Goal: Information Seeking & Learning: Understand process/instructions

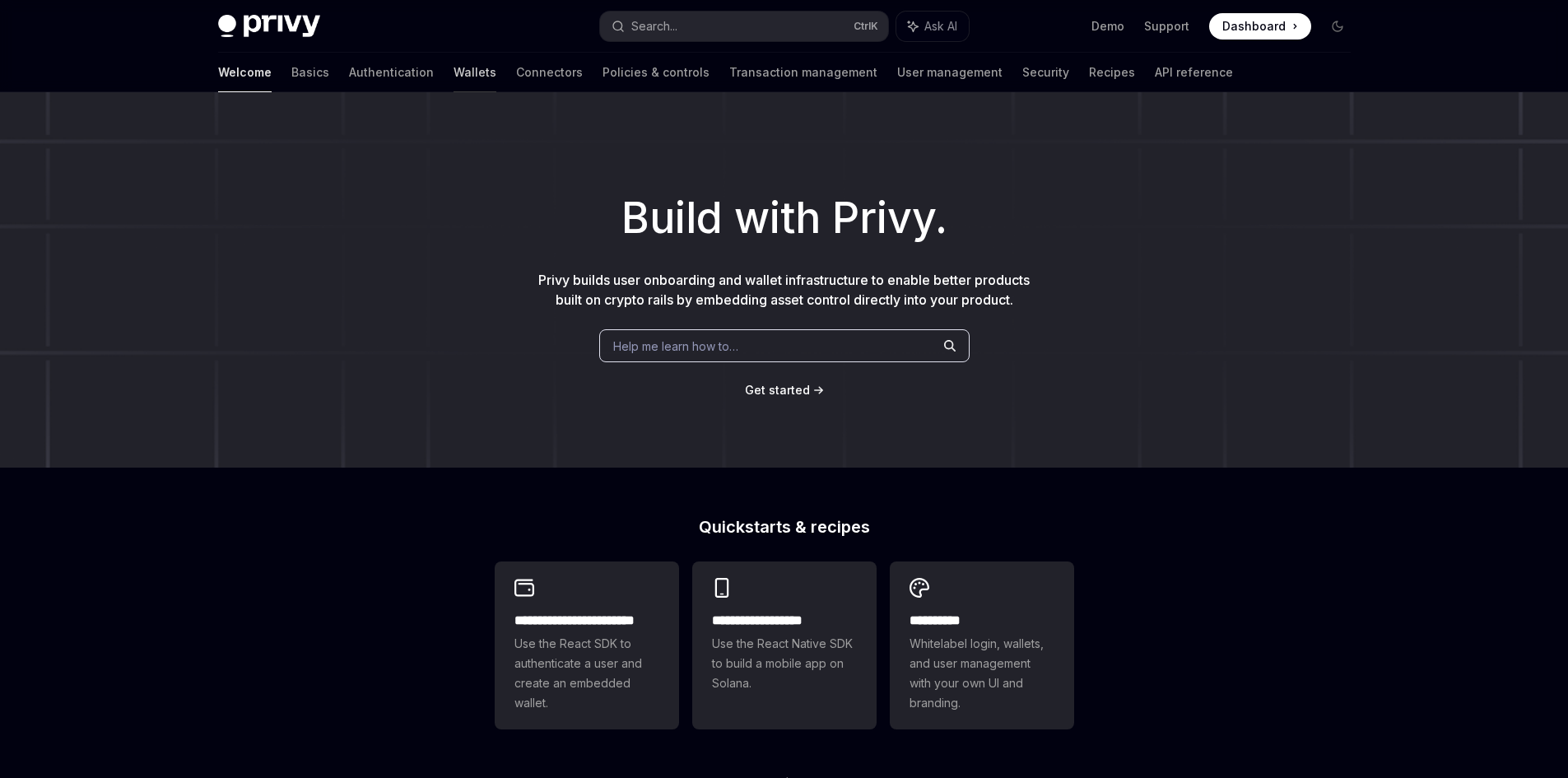
click at [453, 76] on link "Wallets" at bounding box center [474, 72] width 42 height 40
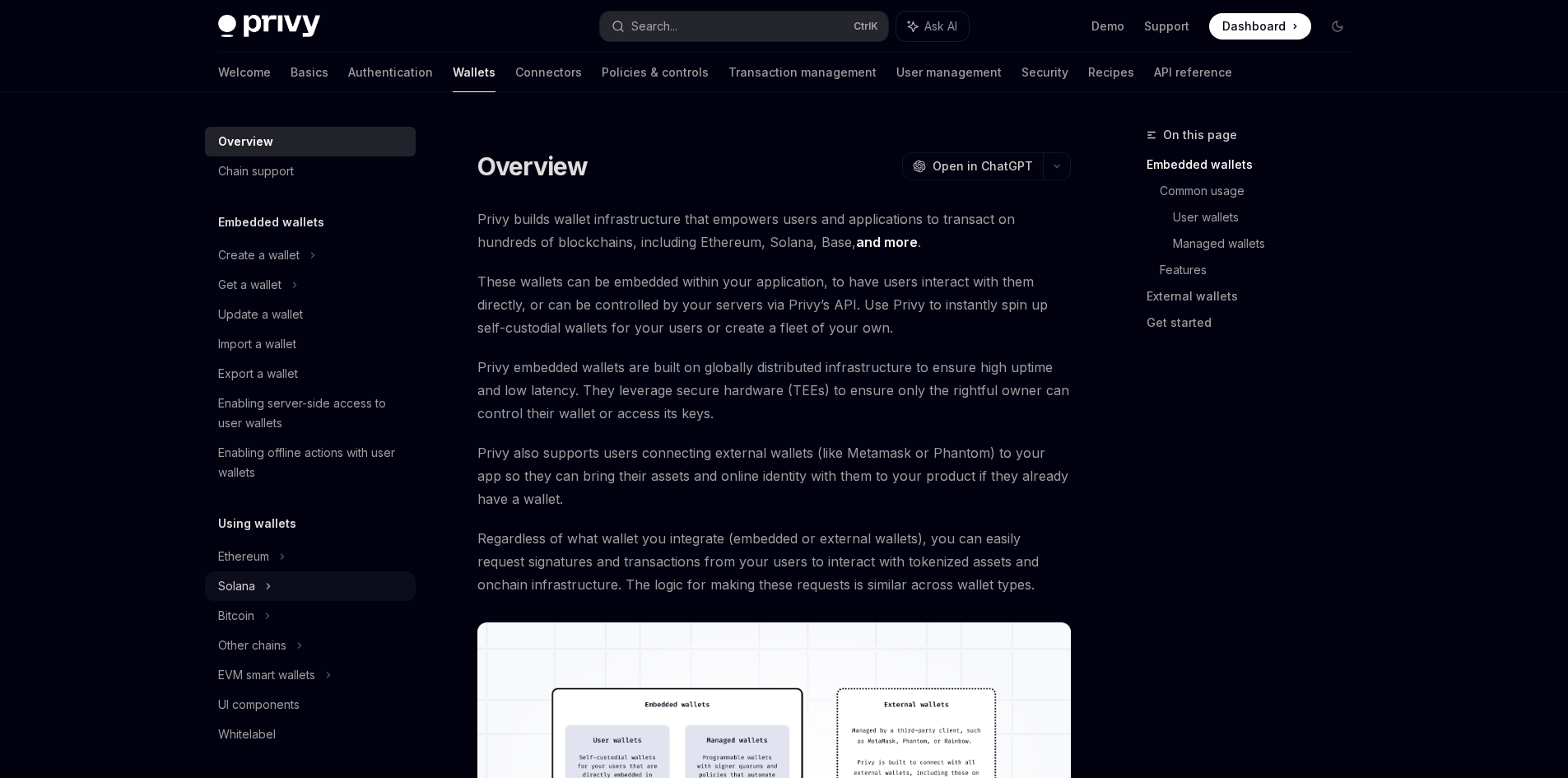
click at [215, 300] on div "Solana" at bounding box center [309, 285] width 210 height 30
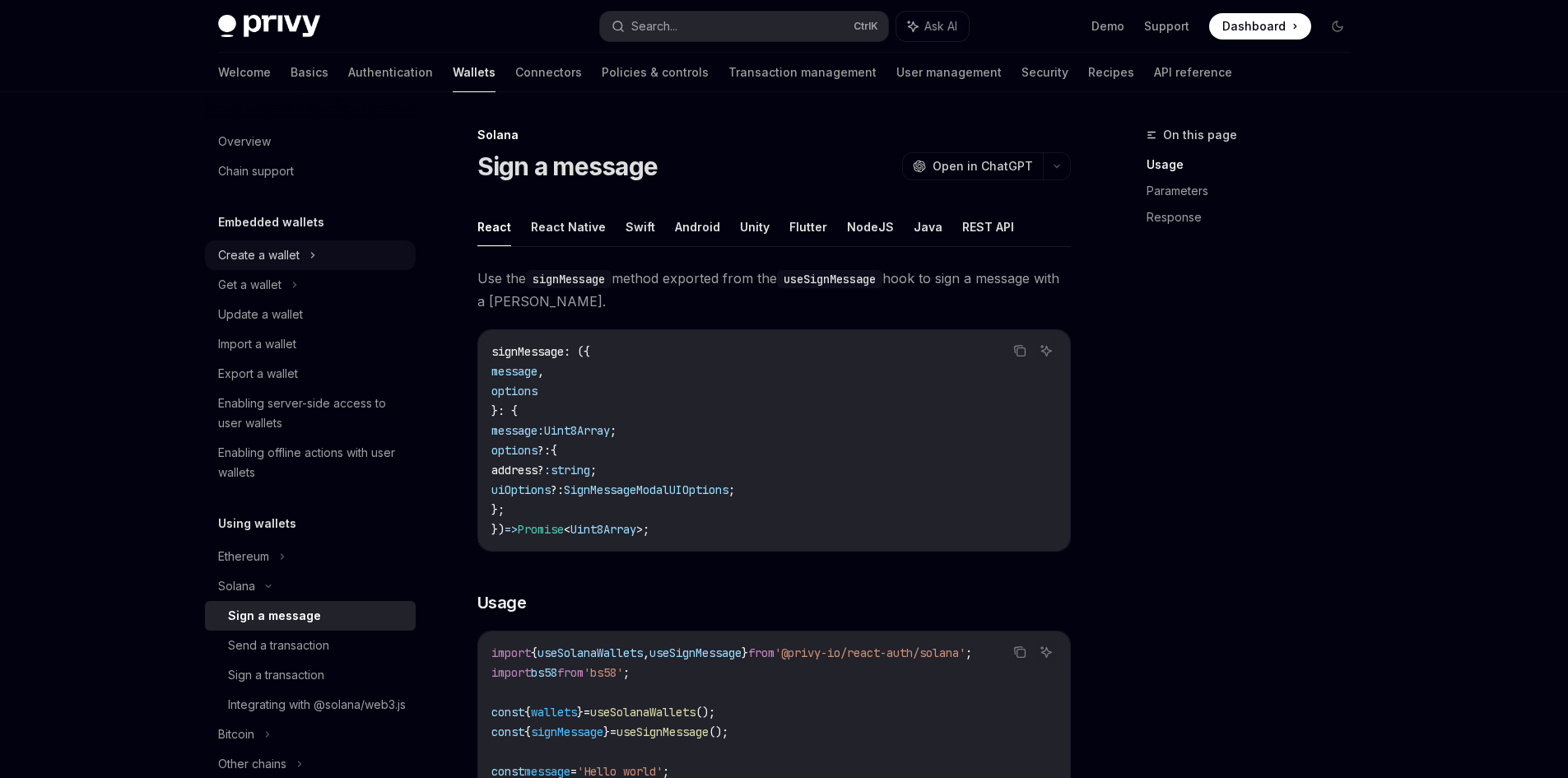
click at [254, 265] on div "Create a wallet" at bounding box center [309, 255] width 210 height 30
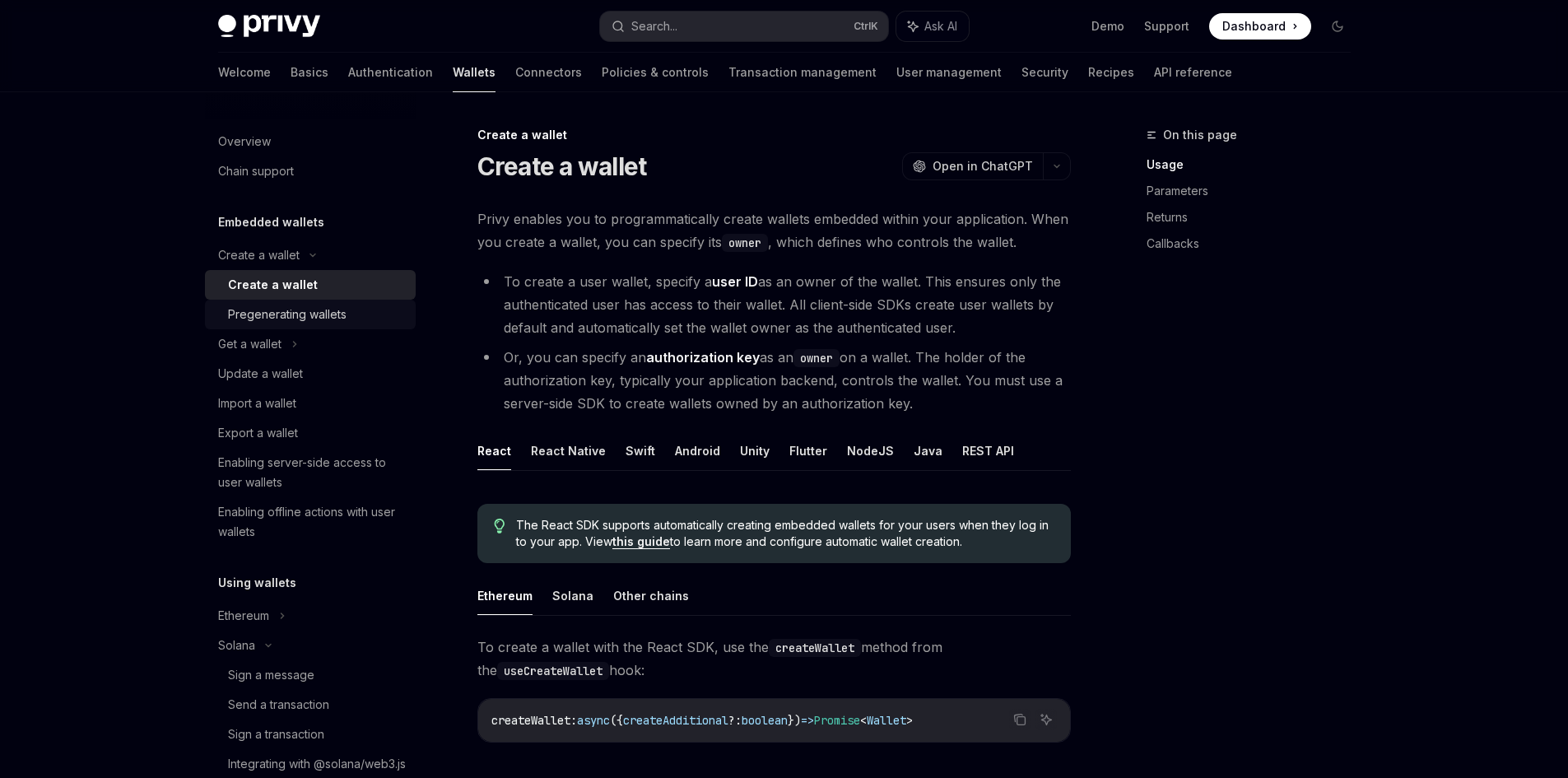
click at [327, 318] on div "Pregenerating wallets" at bounding box center [287, 315] width 119 height 20
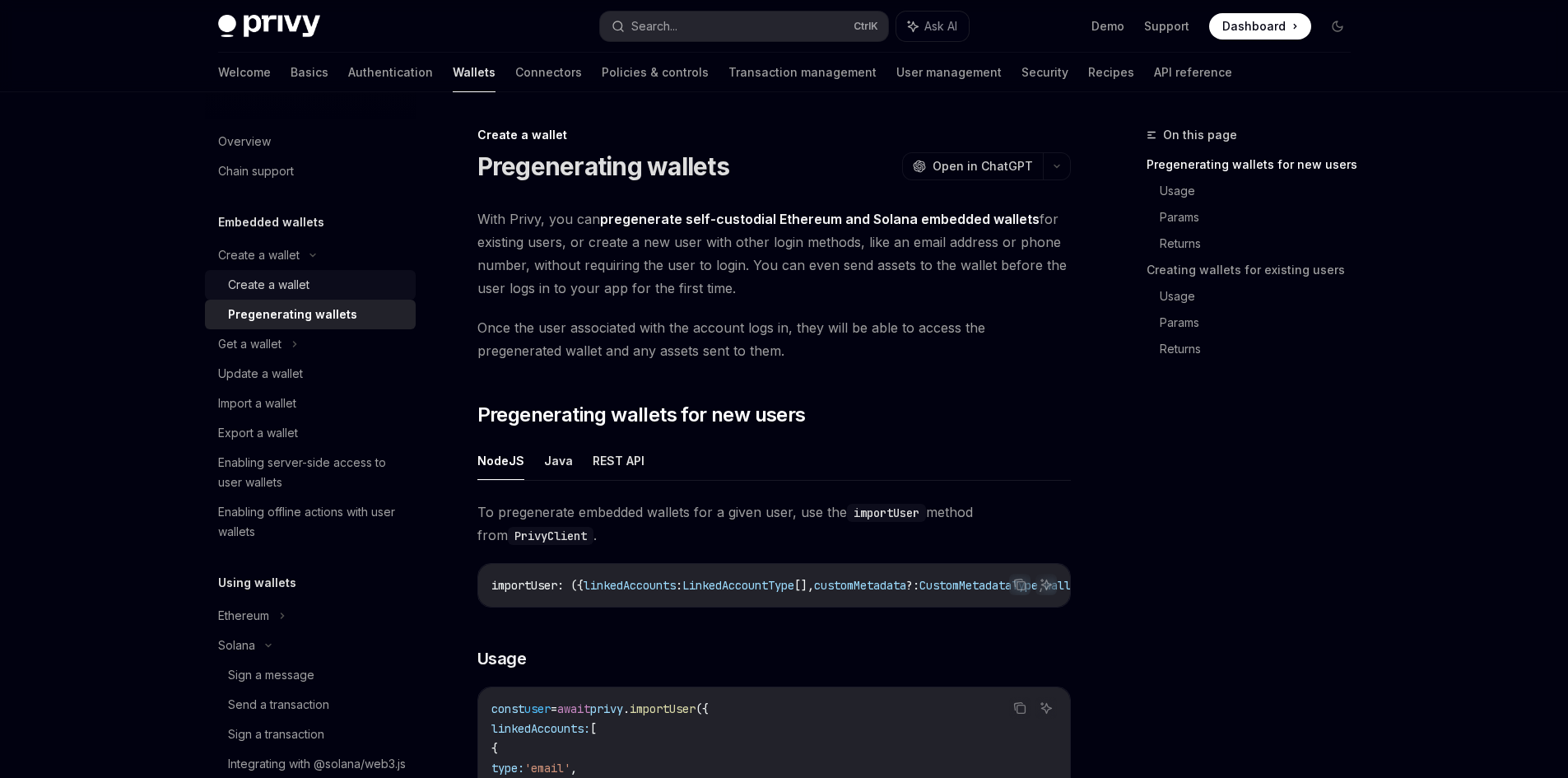
click at [310, 285] on div "Create a wallet" at bounding box center [317, 285] width 178 height 20
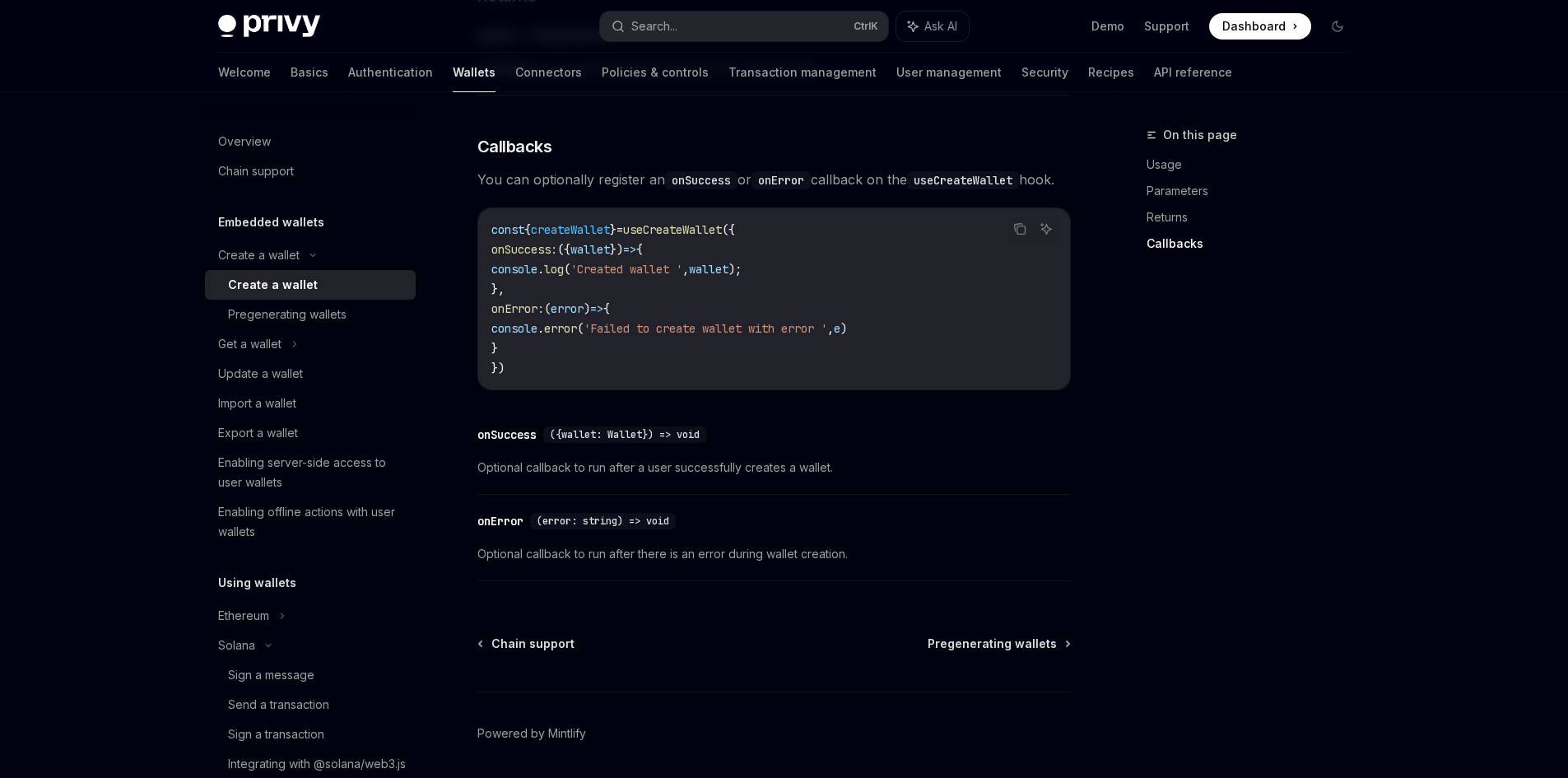
scroll to position [1191, 0]
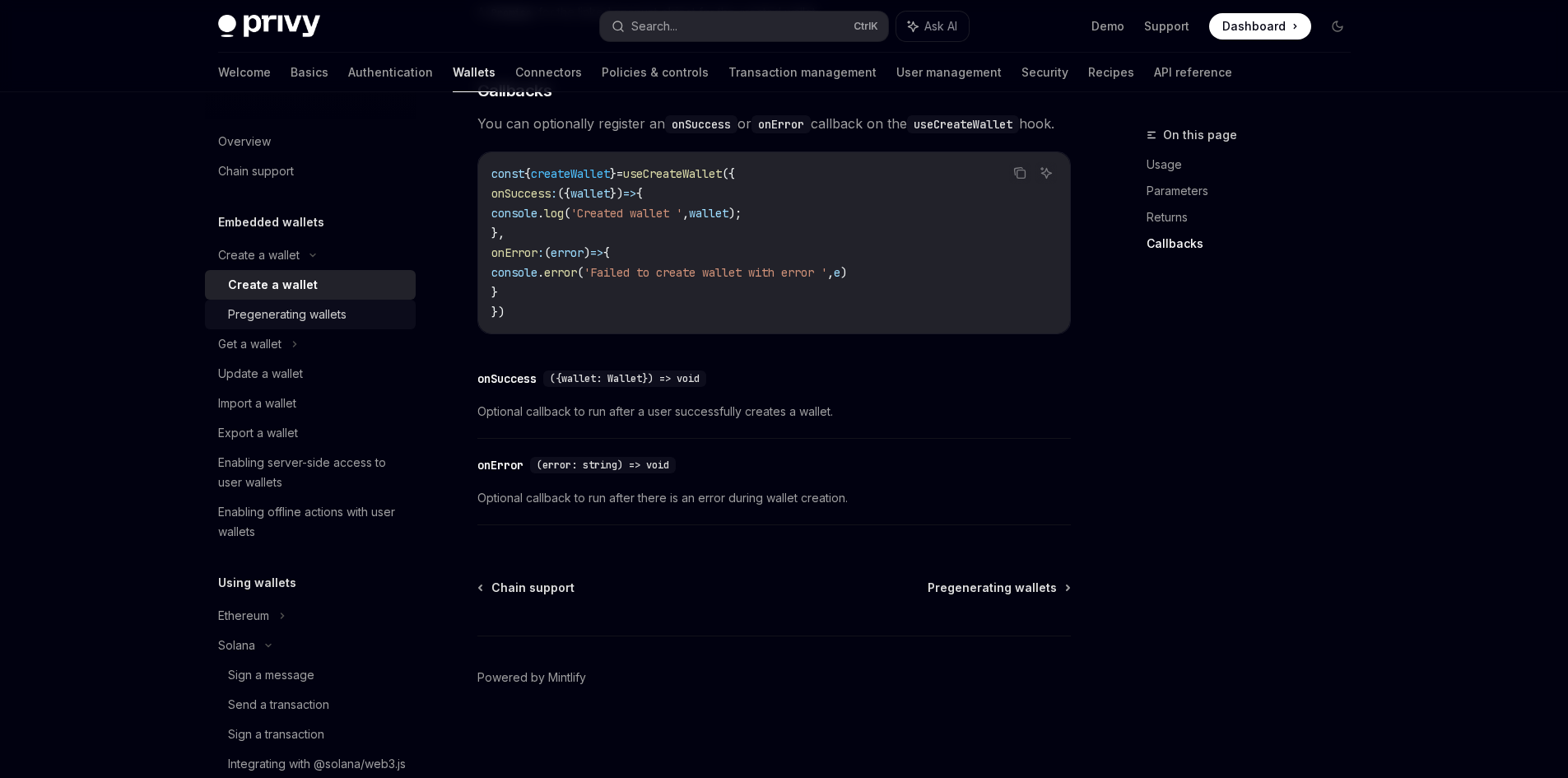
click at [295, 320] on div "Pregenerating wallets" at bounding box center [287, 315] width 119 height 20
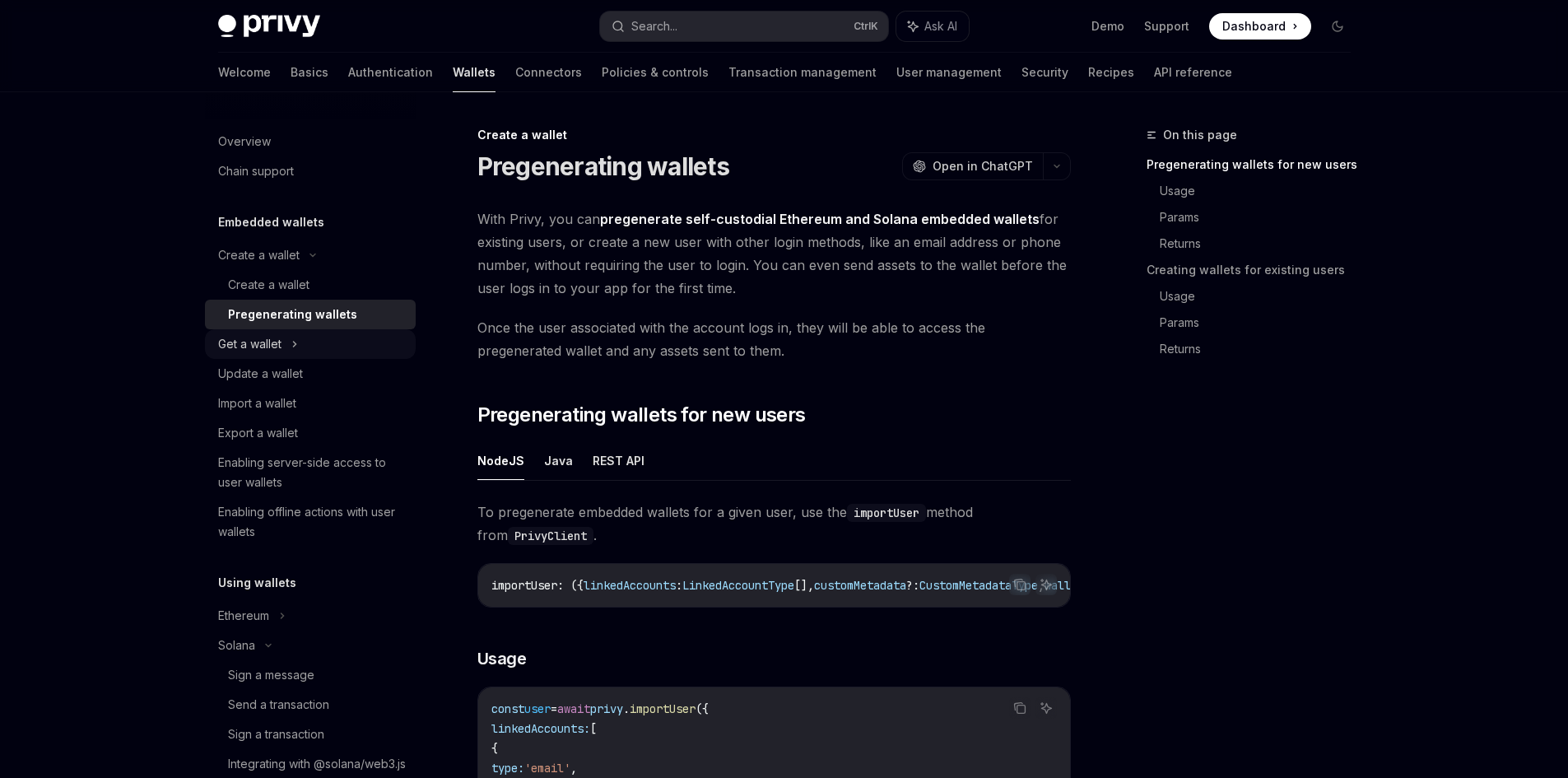
click at [291, 347] on icon at bounding box center [294, 344] width 7 height 20
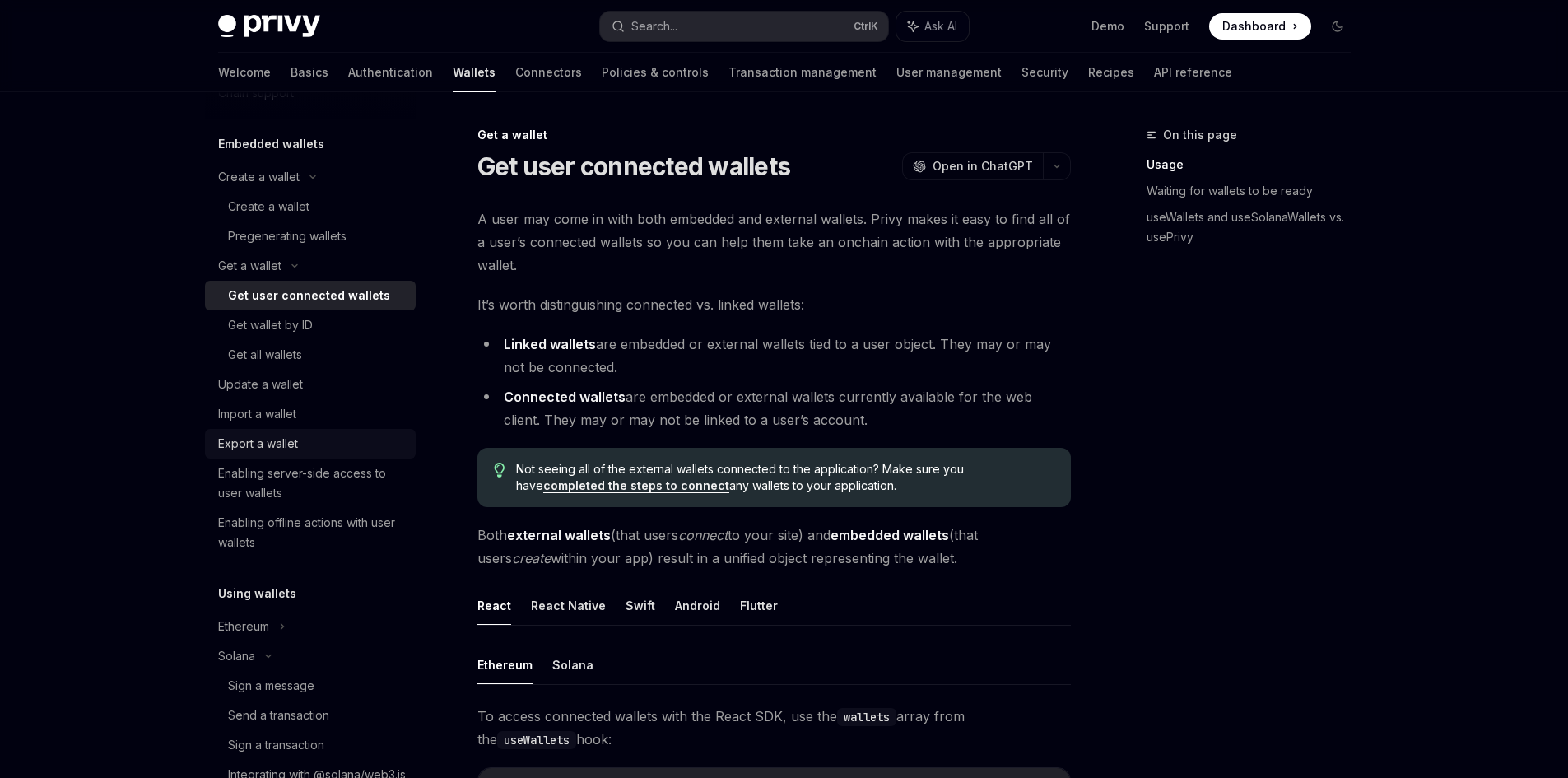
scroll to position [82, 0]
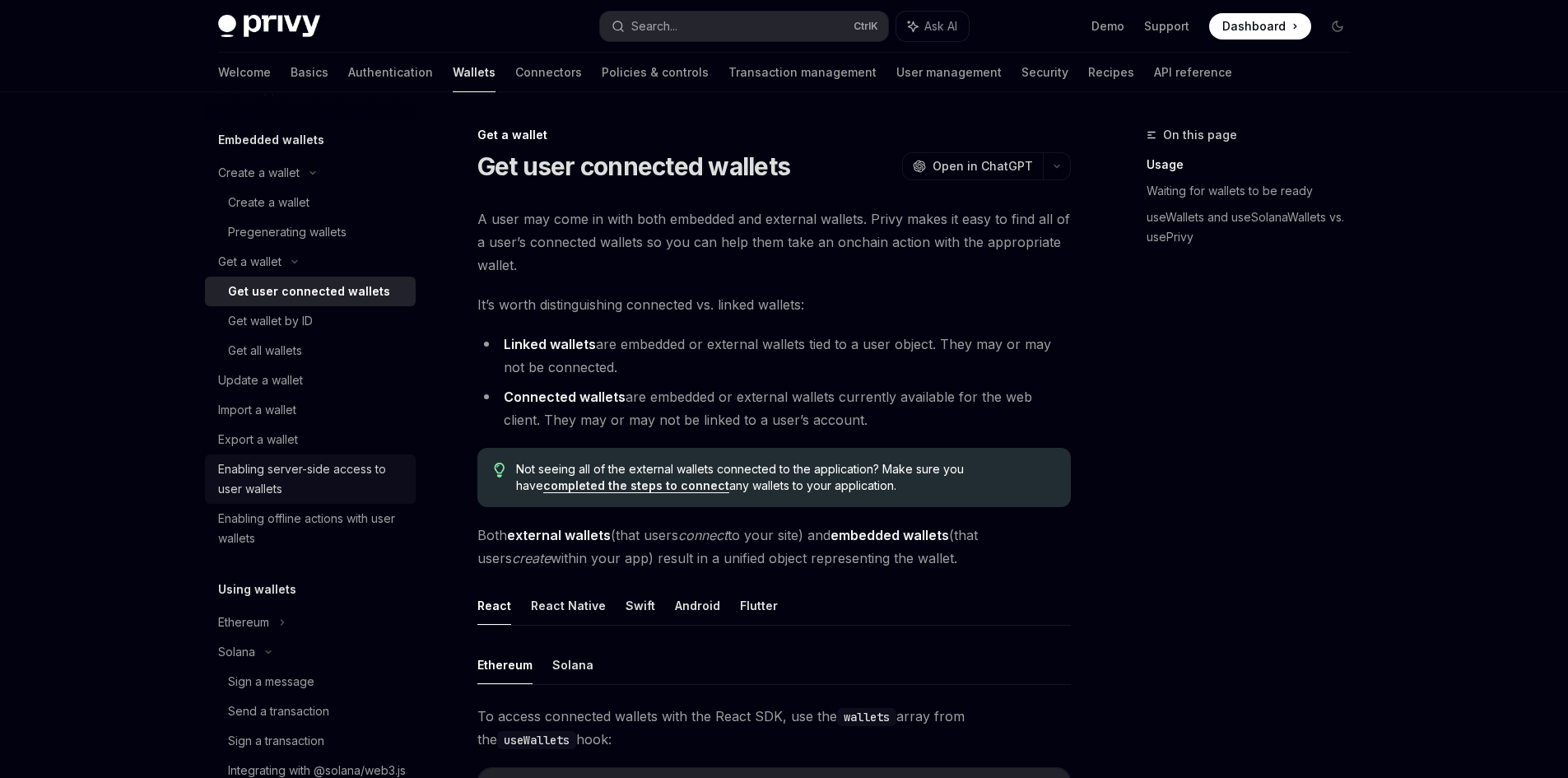
click at [291, 485] on div "Enabling server-side access to user wallets" at bounding box center [312, 479] width 188 height 40
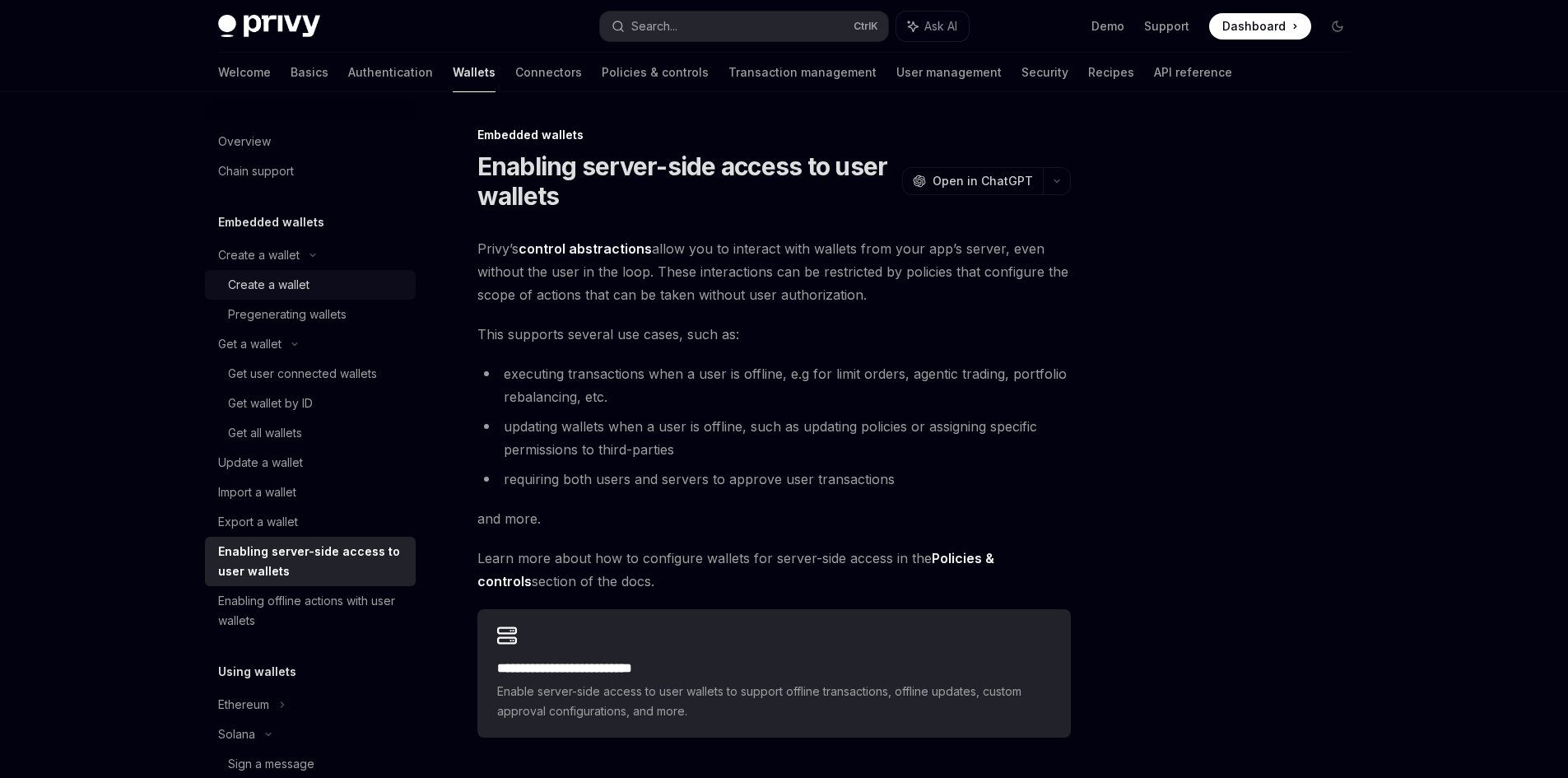
click at [270, 286] on div "Create a wallet" at bounding box center [269, 285] width 82 height 20
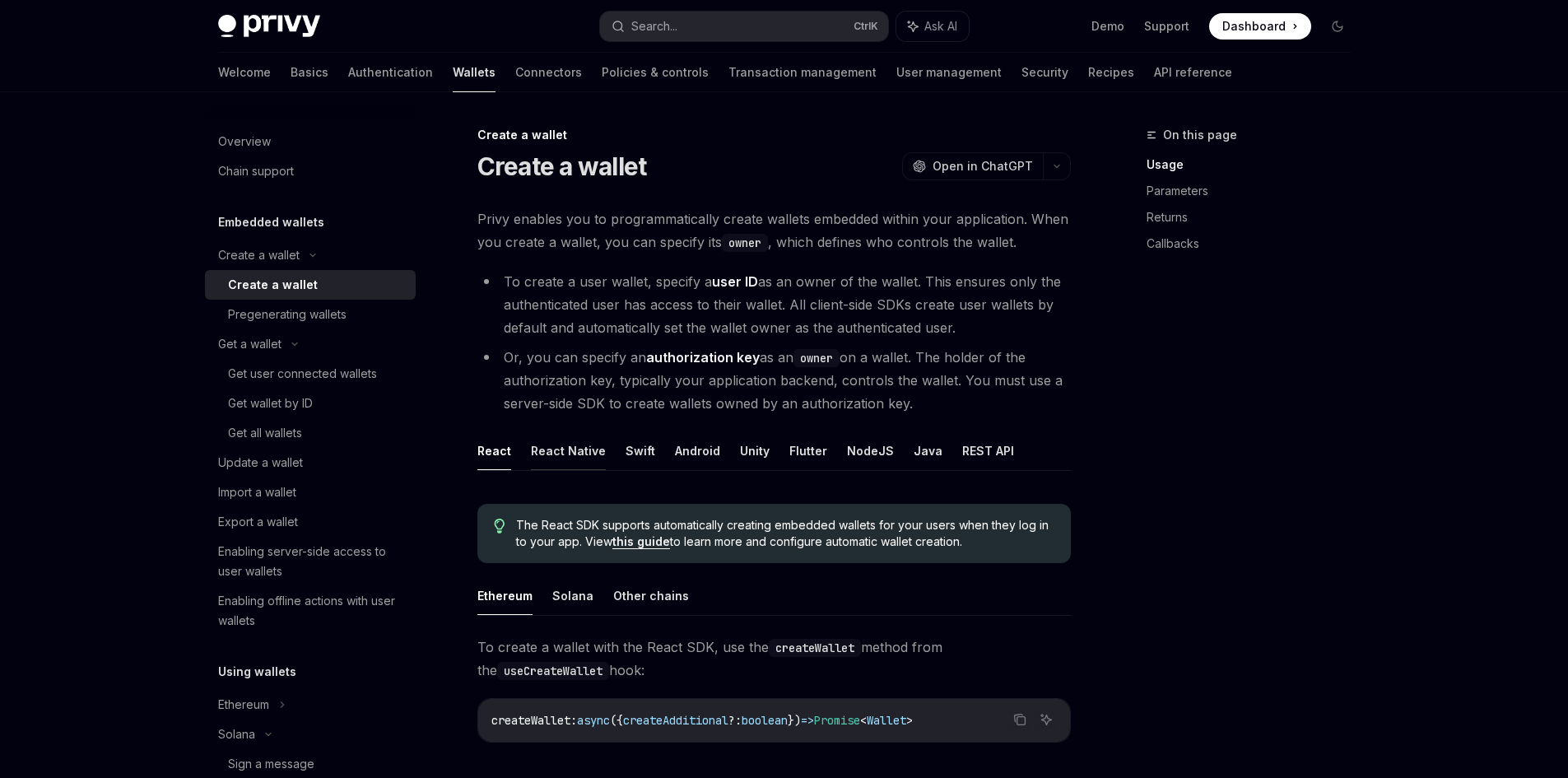
click at [581, 452] on button "React Native" at bounding box center [568, 451] width 75 height 39
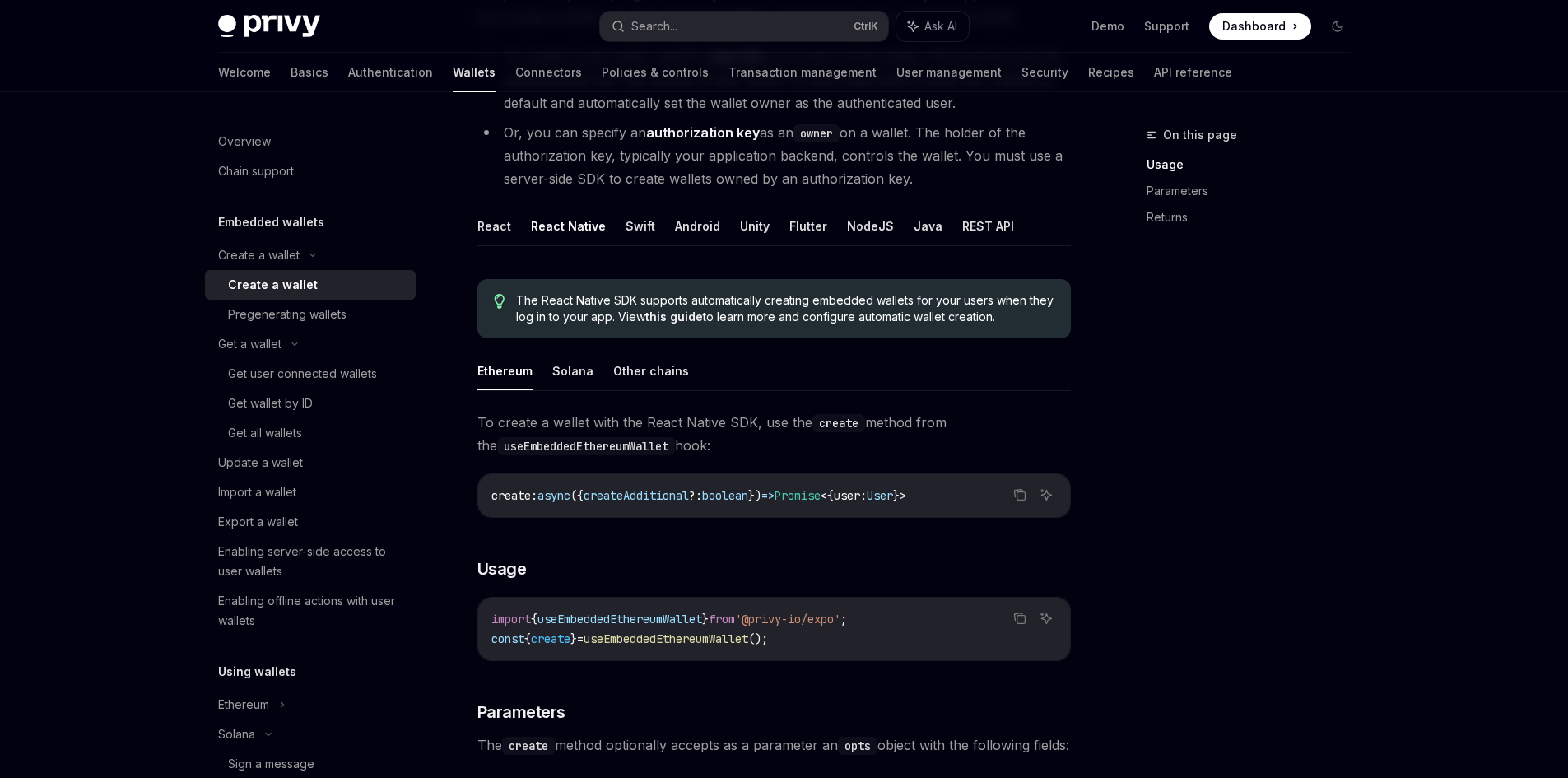
scroll to position [247, 0]
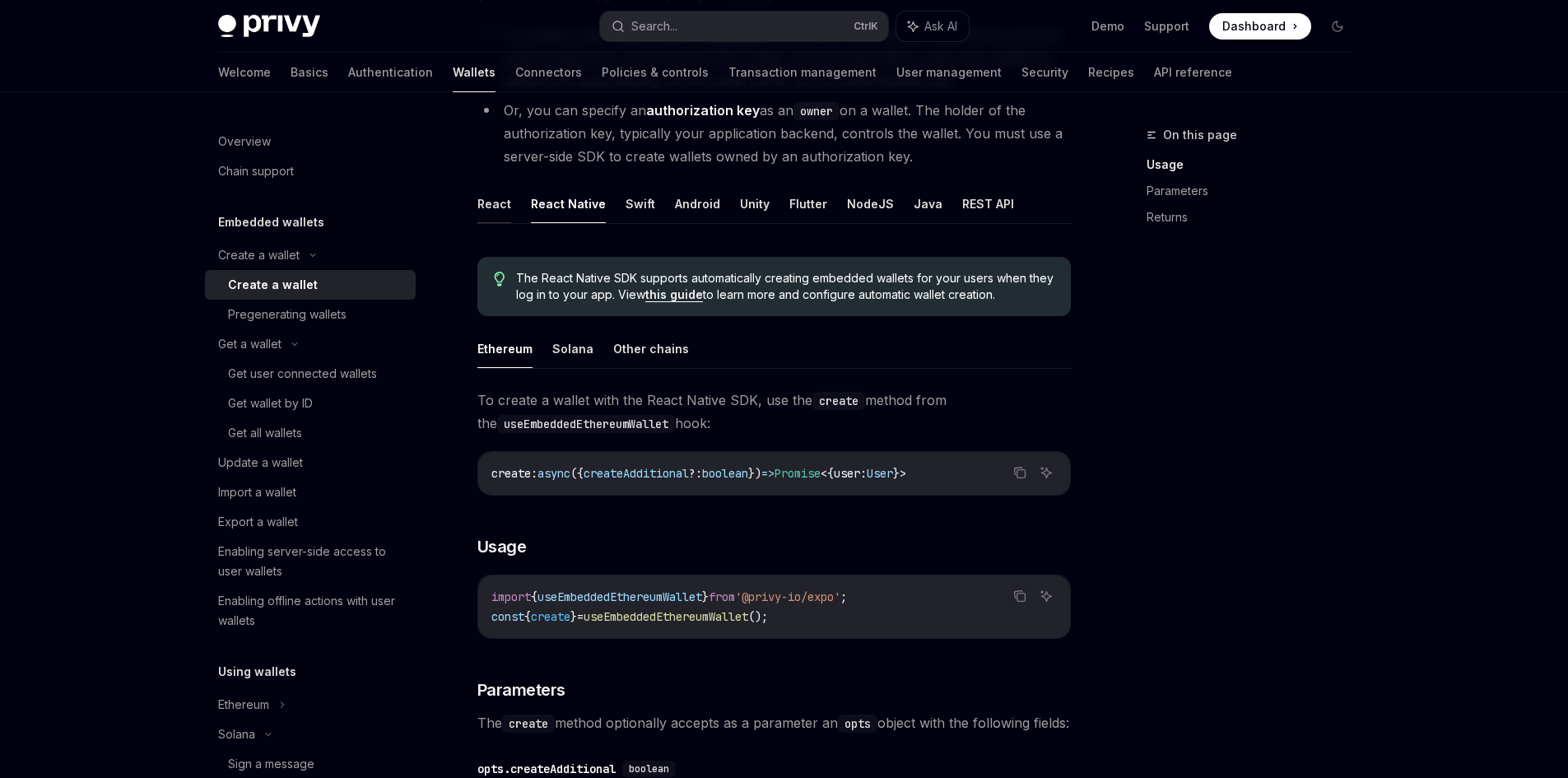
click at [482, 208] on button "React" at bounding box center [494, 204] width 34 height 39
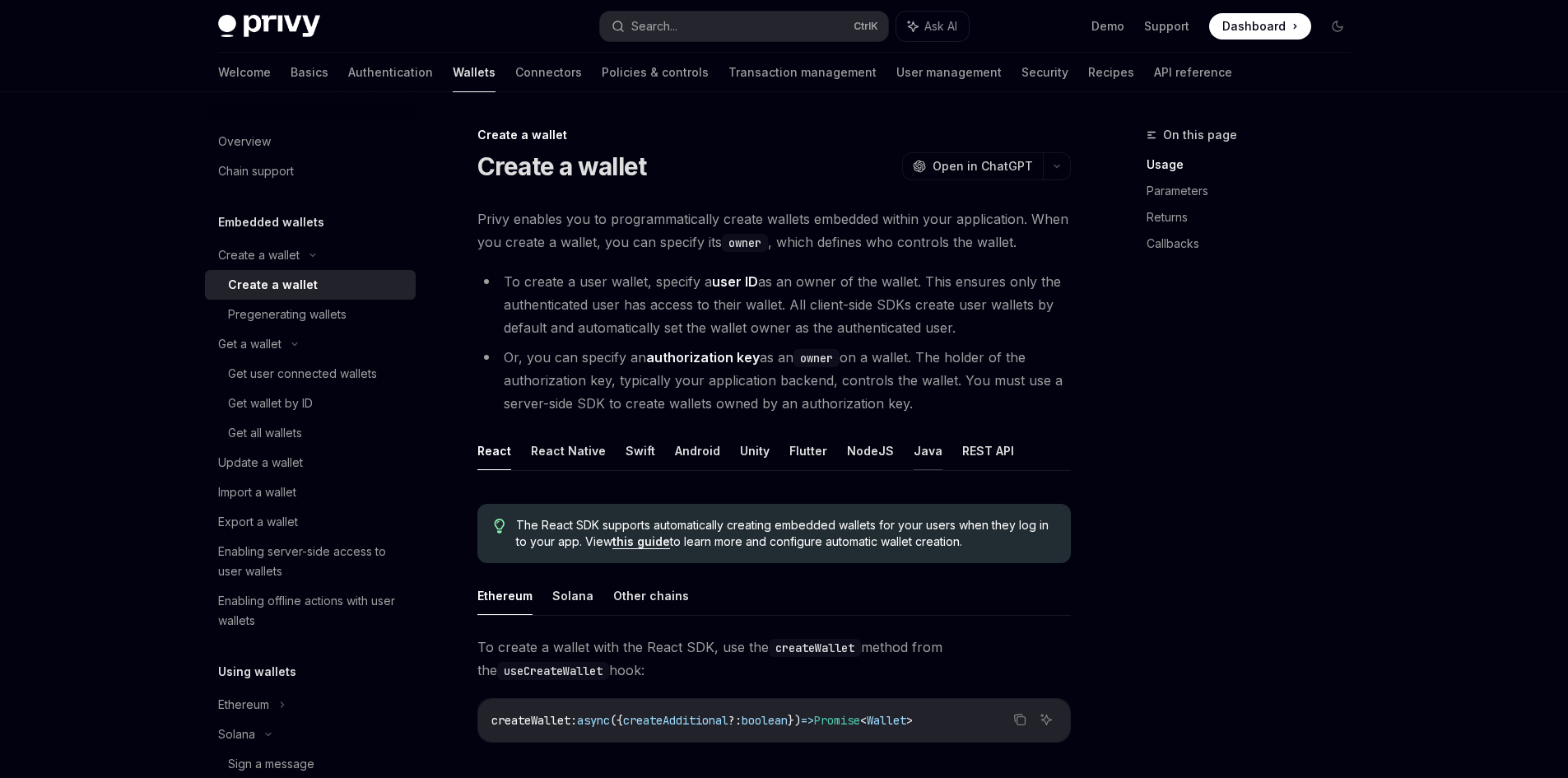
click at [914, 450] on button "Java" at bounding box center [928, 451] width 29 height 39
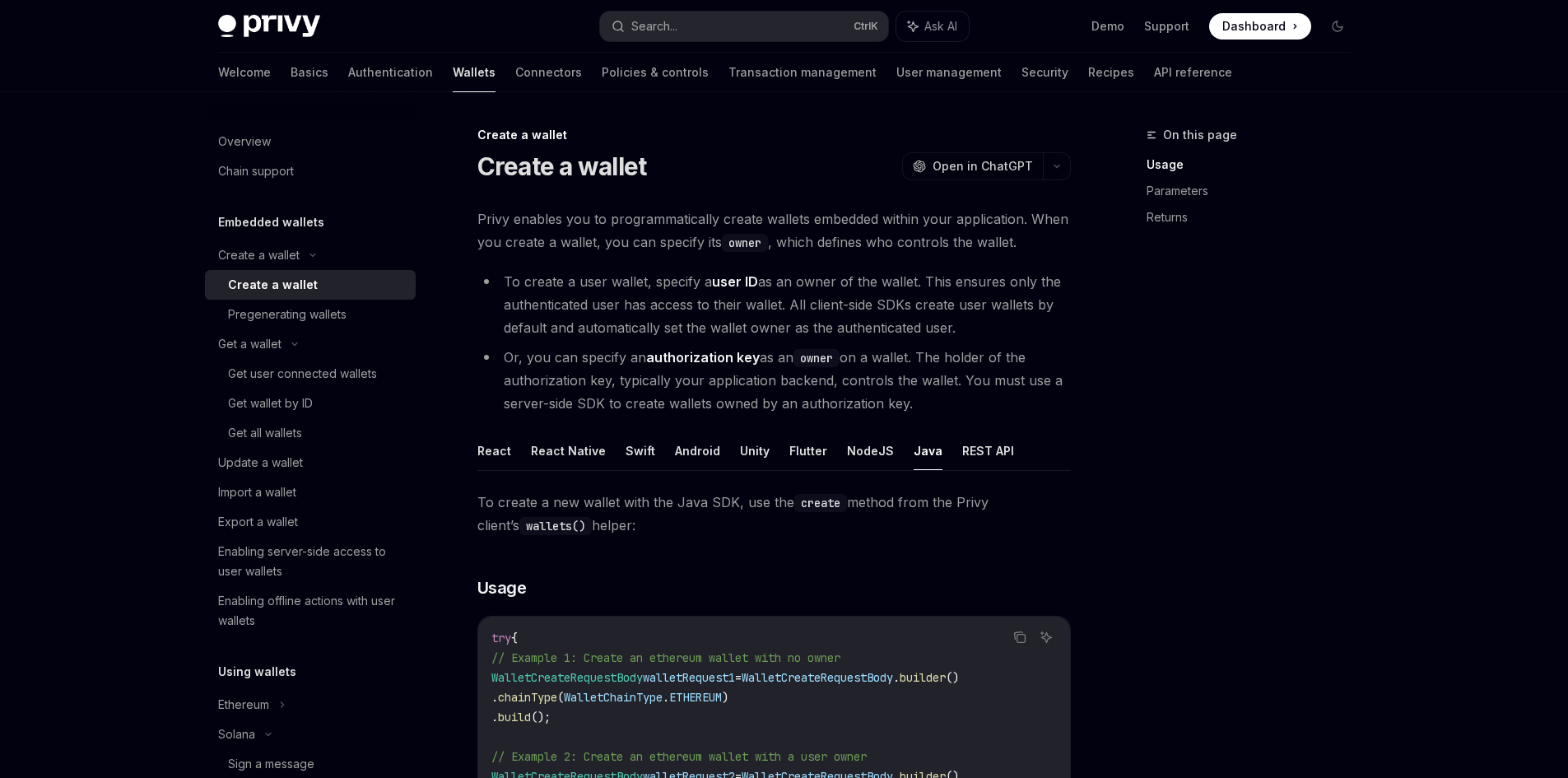
drag, startPoint x: 1095, startPoint y: 391, endPoint x: 1086, endPoint y: 249, distance: 142.3
click at [1064, 172] on button "button" at bounding box center [1057, 166] width 28 height 28
click at [1063, 172] on button "button" at bounding box center [1057, 166] width 28 height 28
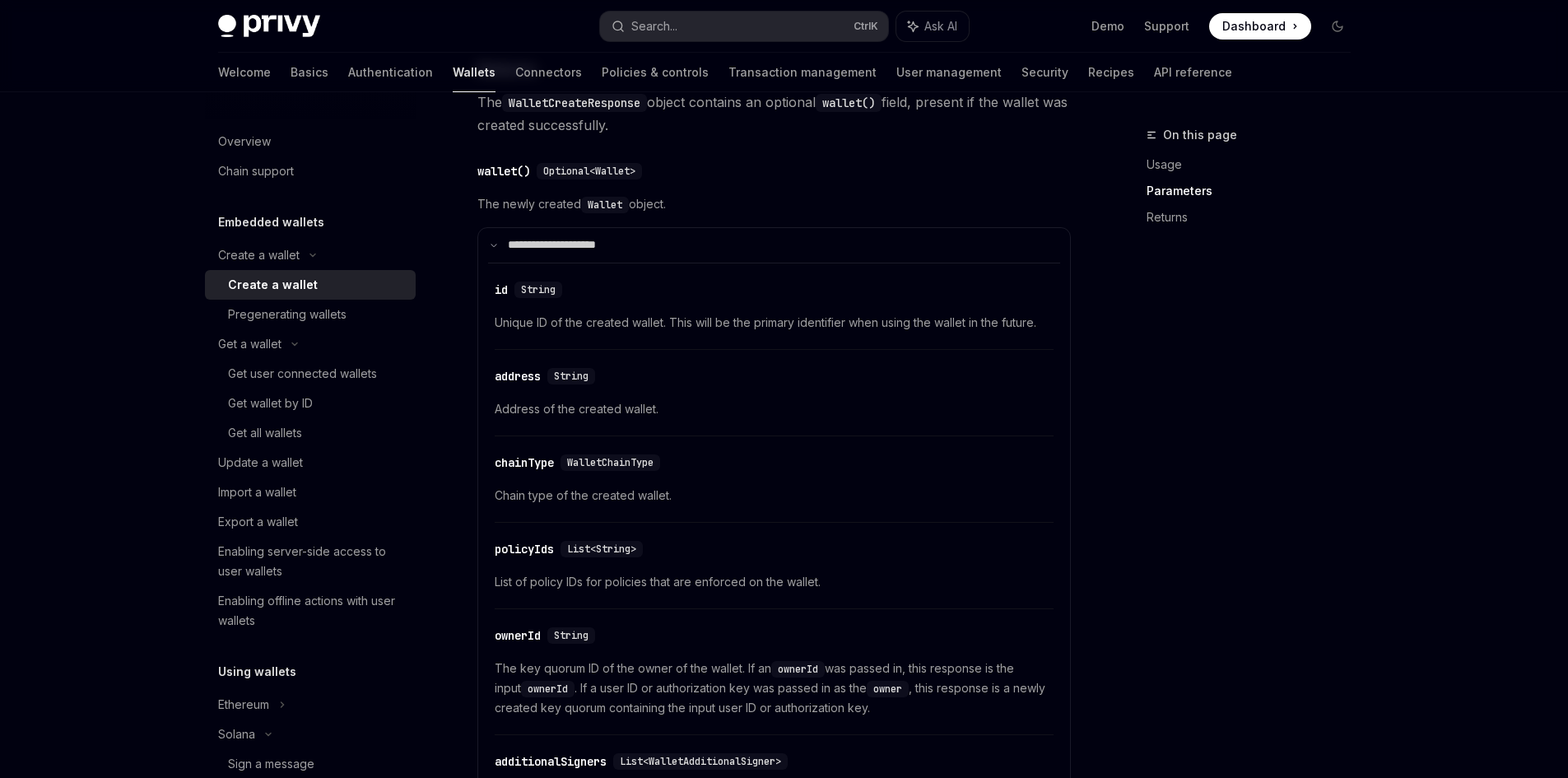
scroll to position [2306, 0]
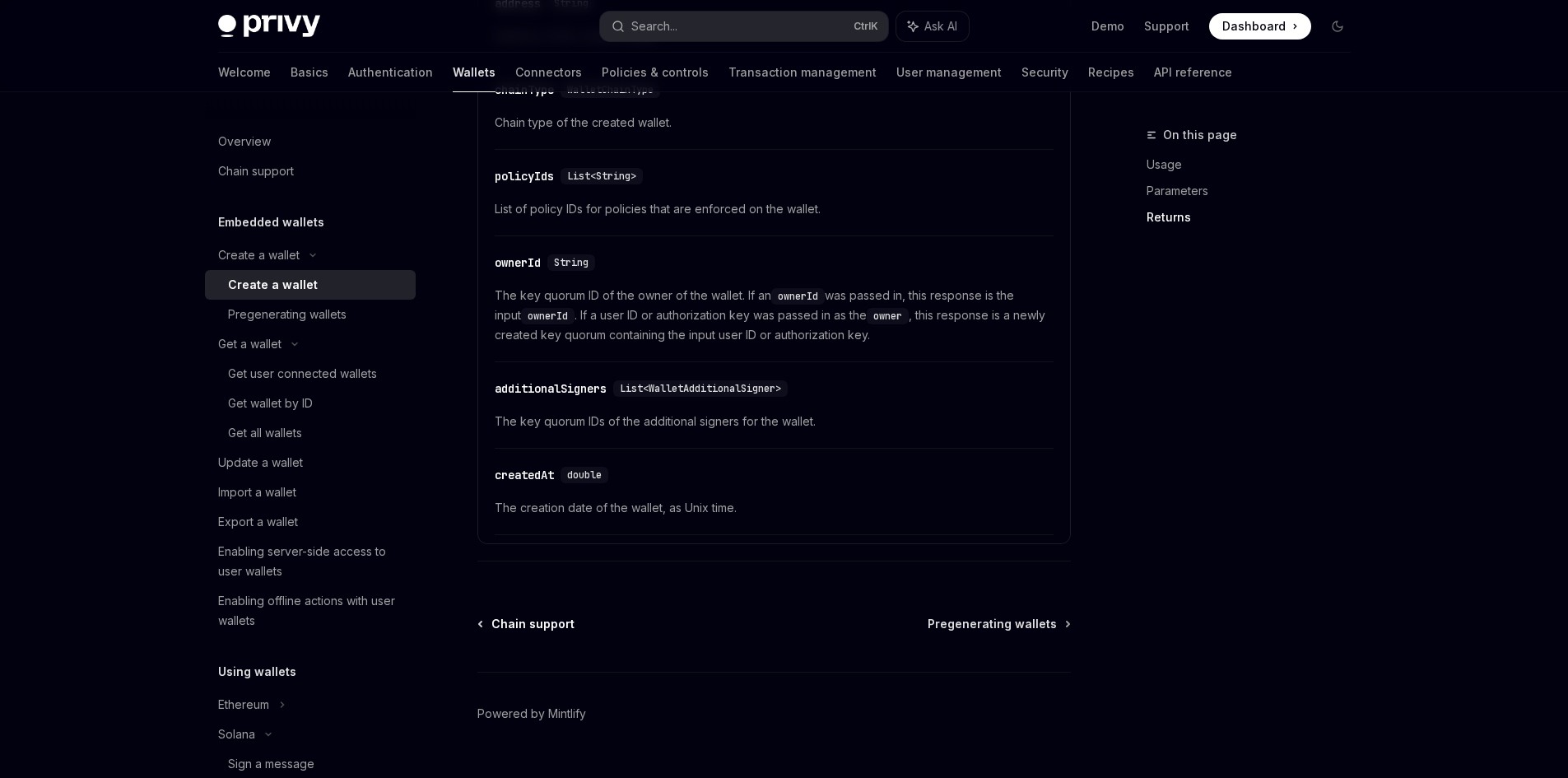
click at [521, 632] on span "Chain support" at bounding box center [533, 624] width 83 height 17
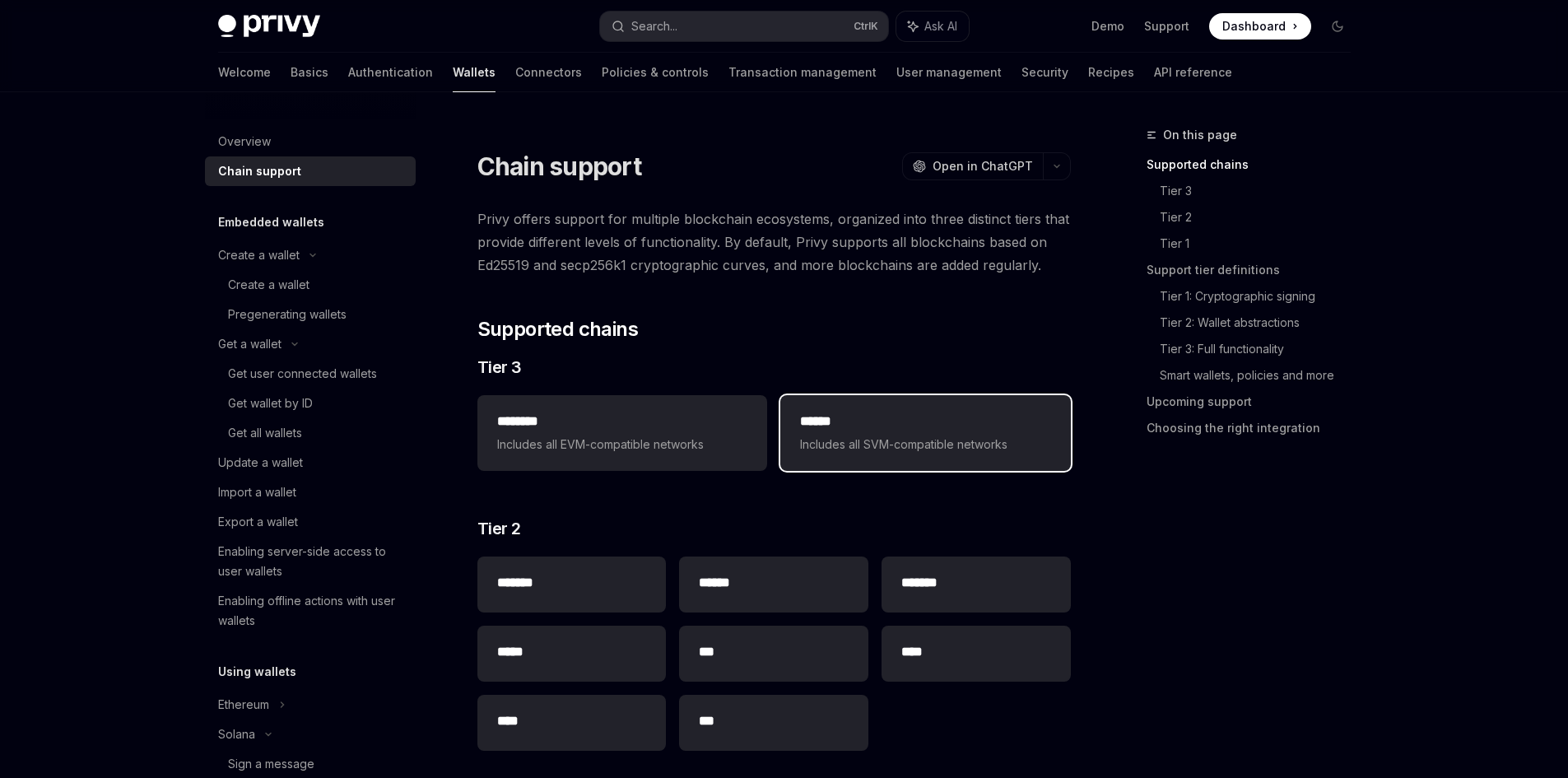
click at [841, 444] on span "Includes all SVM-compatible networks" at bounding box center [925, 445] width 250 height 20
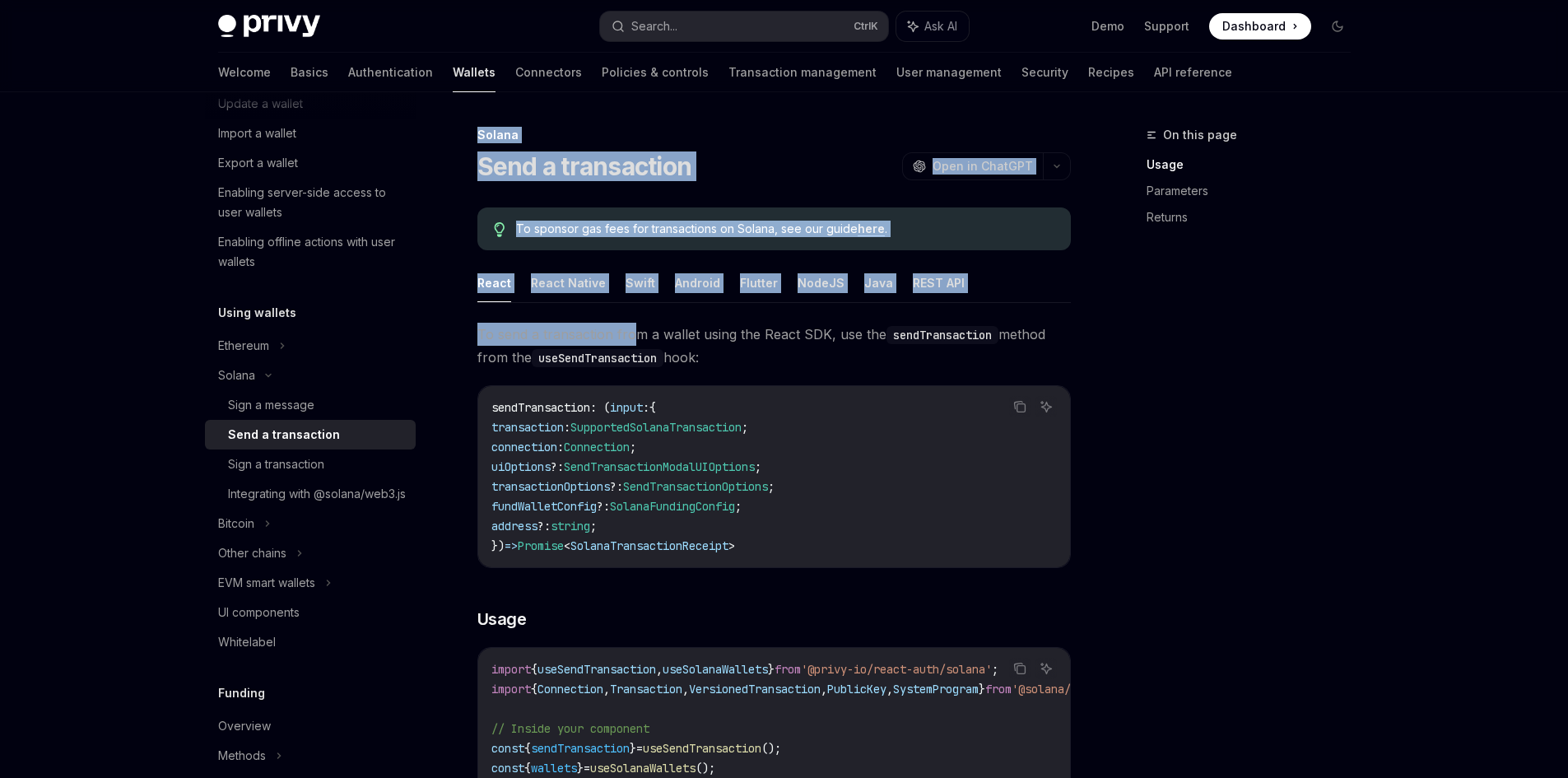
drag, startPoint x: 476, startPoint y: 137, endPoint x: 612, endPoint y: 364, distance: 264.6
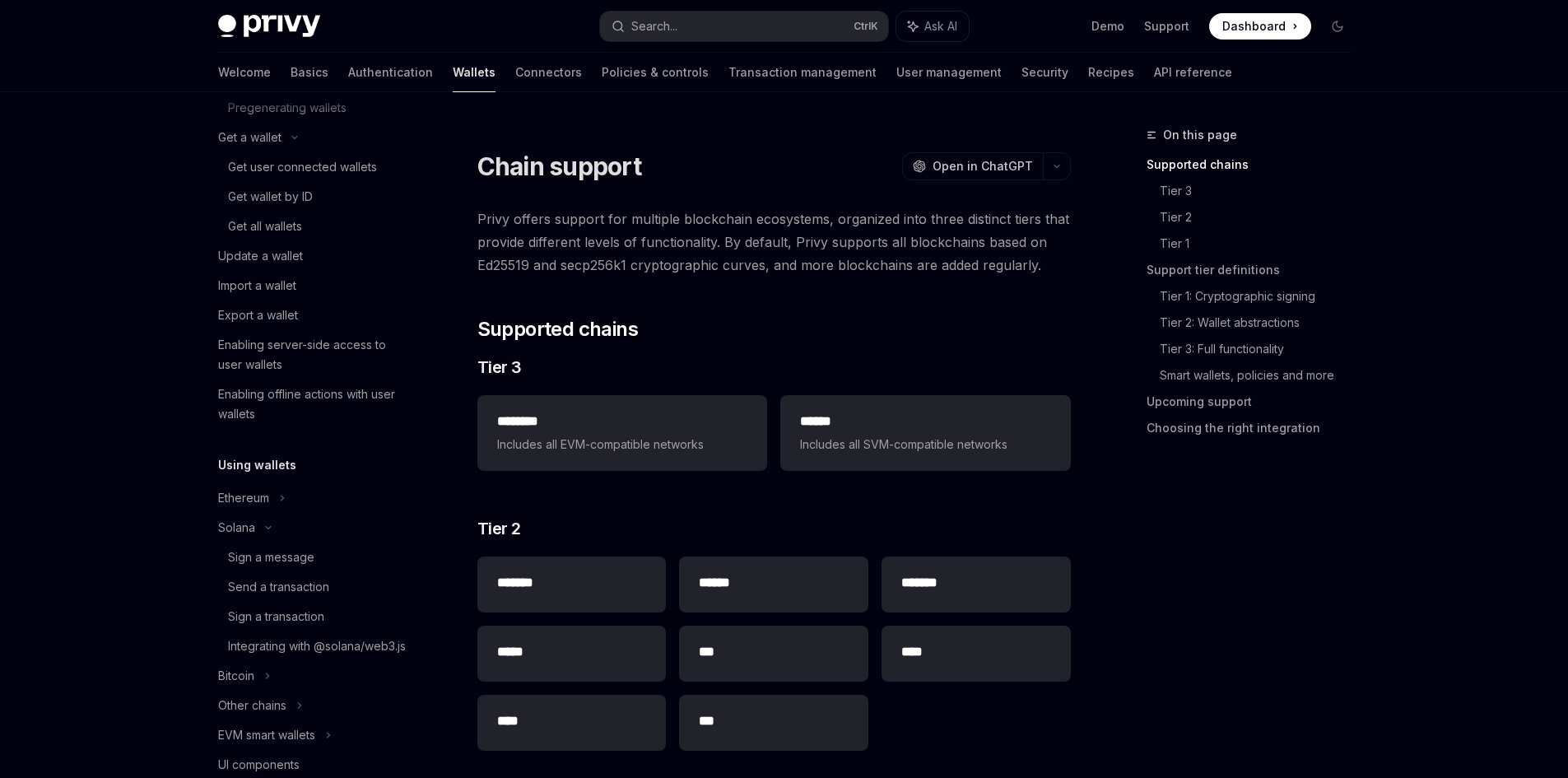
scroll to position [247, 0]
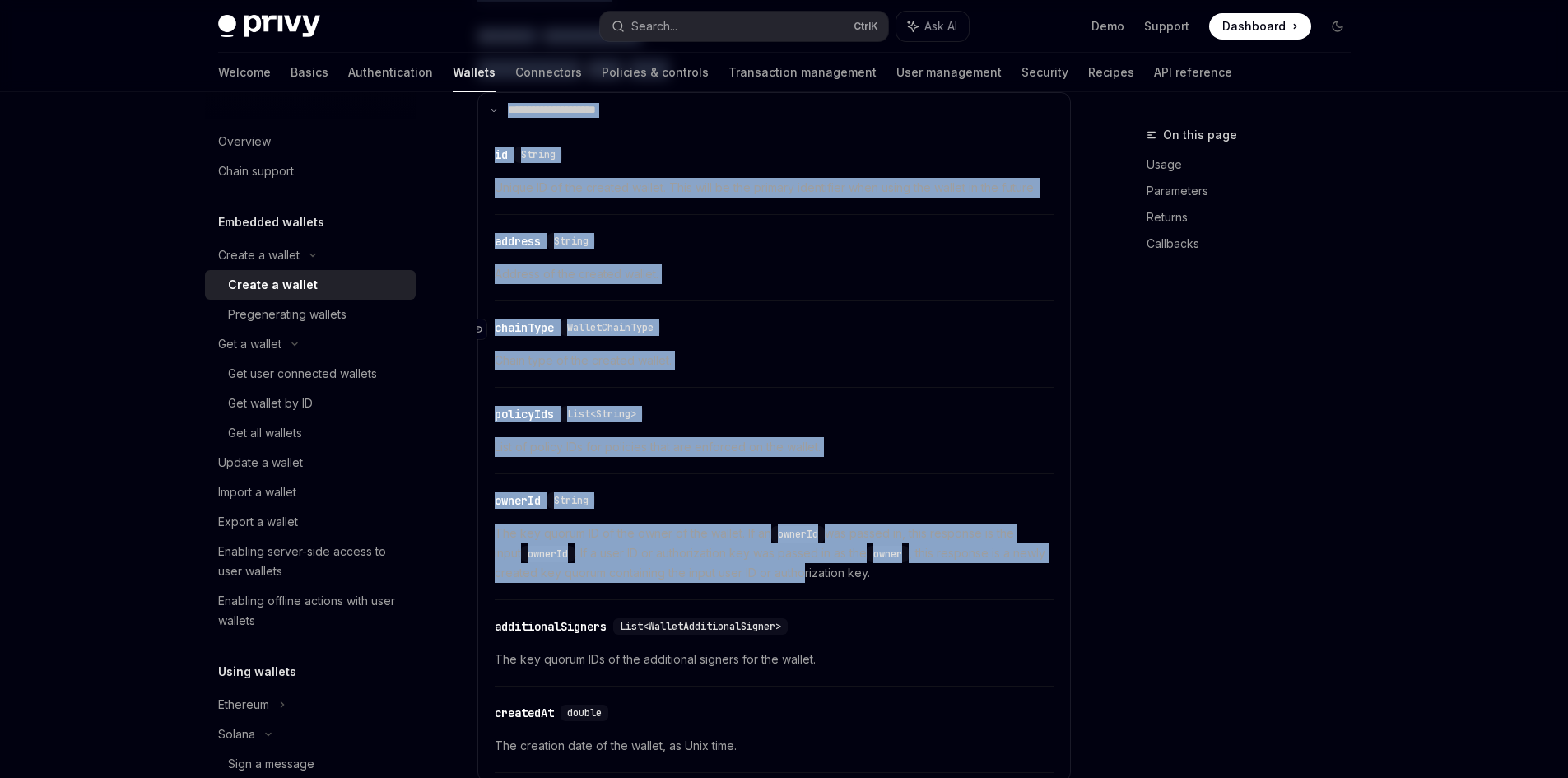
scroll to position [2306, 0]
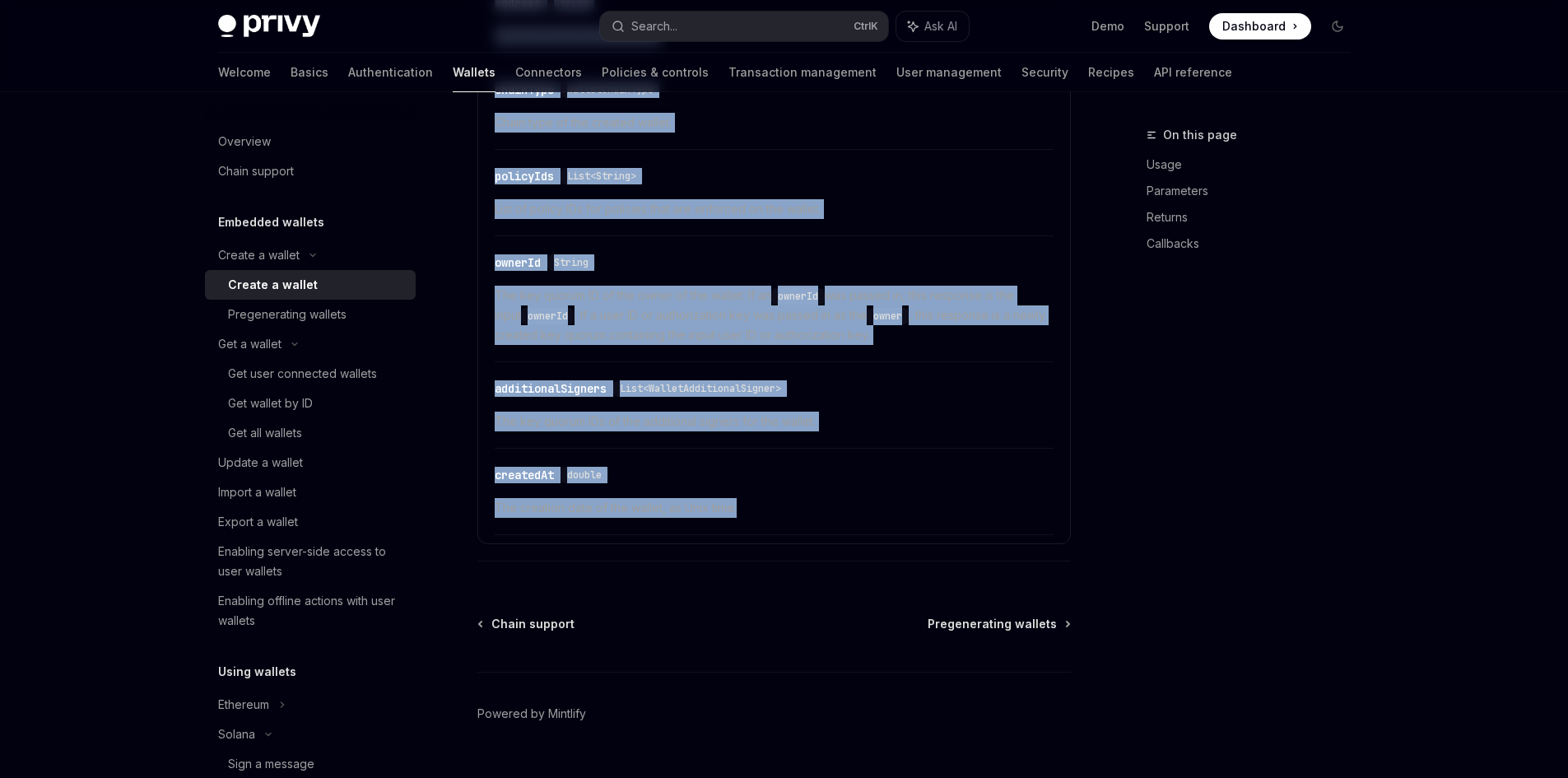
drag, startPoint x: 477, startPoint y: 156, endPoint x: 1005, endPoint y: 546, distance: 656.4
copy div "Loremi d sitame ConsEC Adip el SeddOEI TempOR Inci ut LaboREE Dolor magnaal eni…"
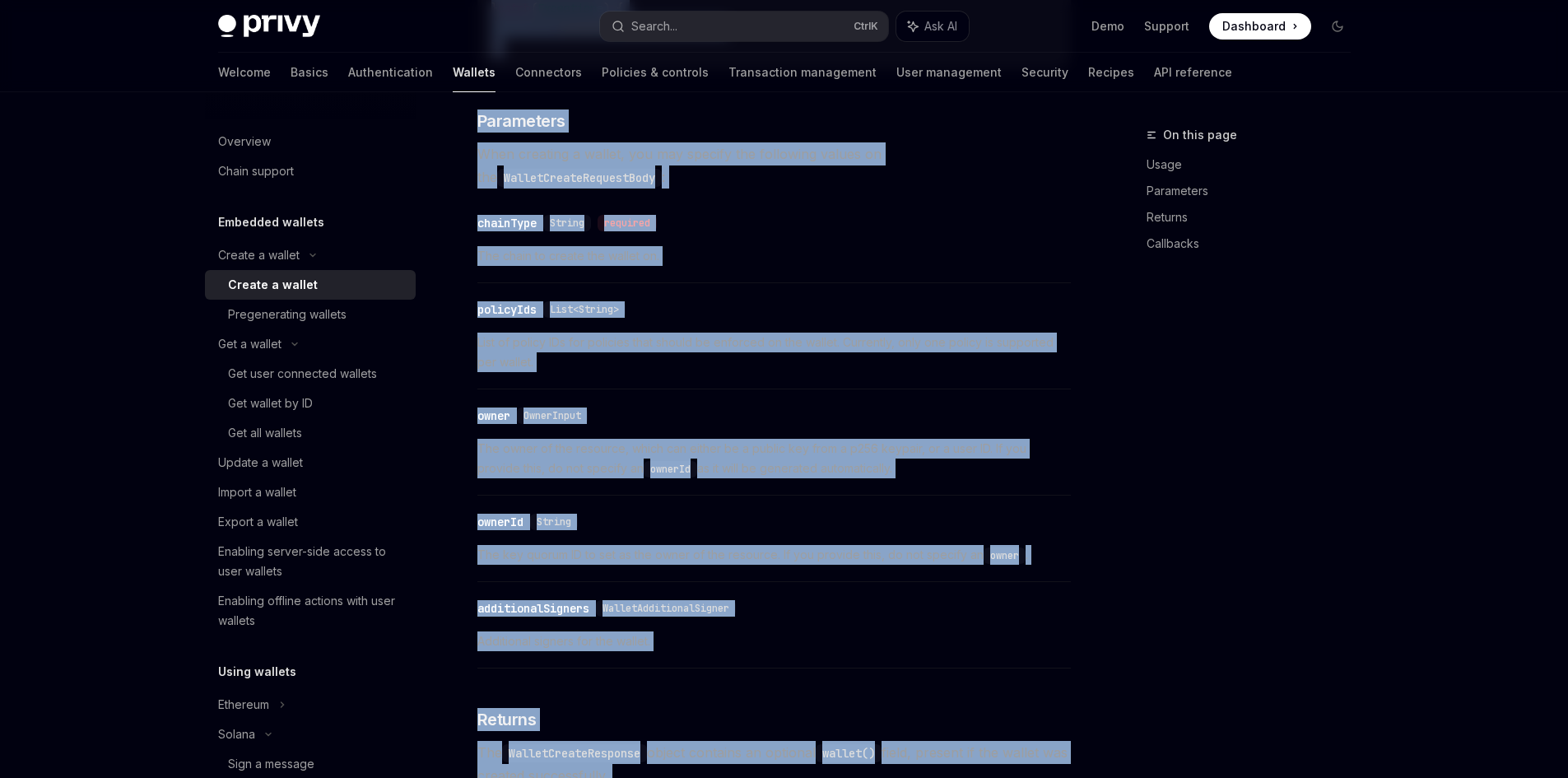
scroll to position [0, 0]
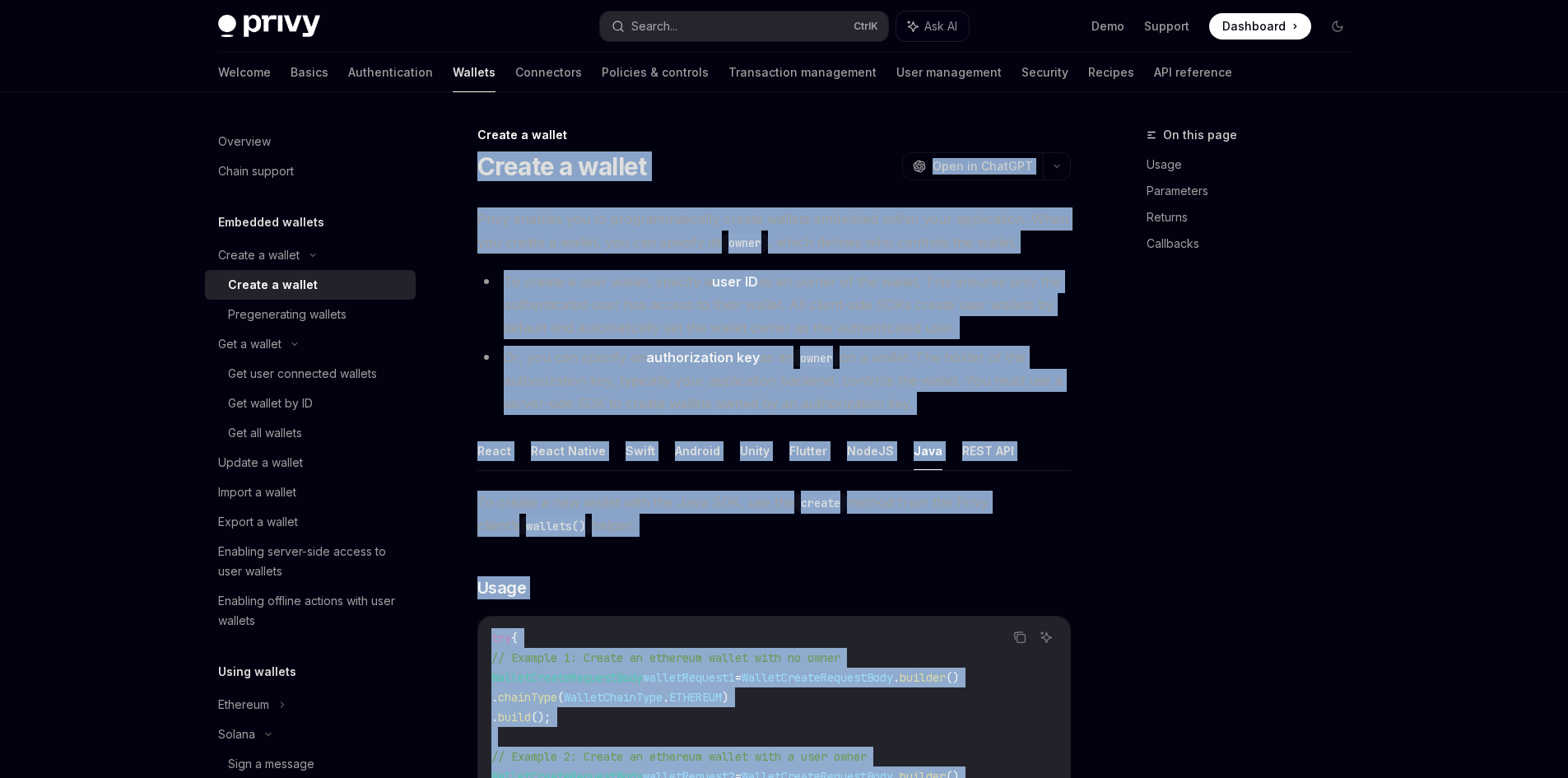
drag, startPoint x: 68, startPoint y: 277, endPoint x: 67, endPoint y: 235, distance: 42.0
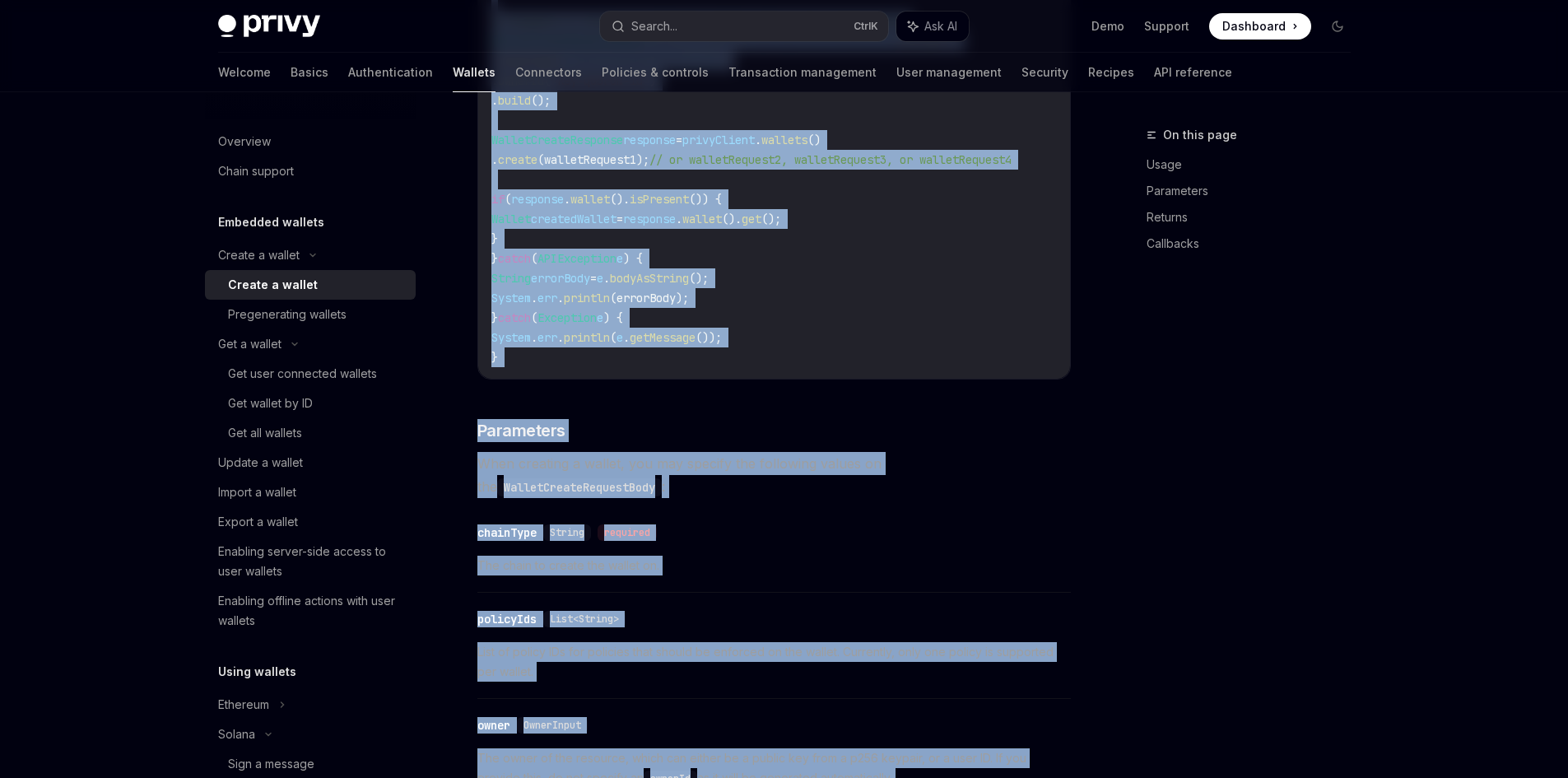
scroll to position [989, 0]
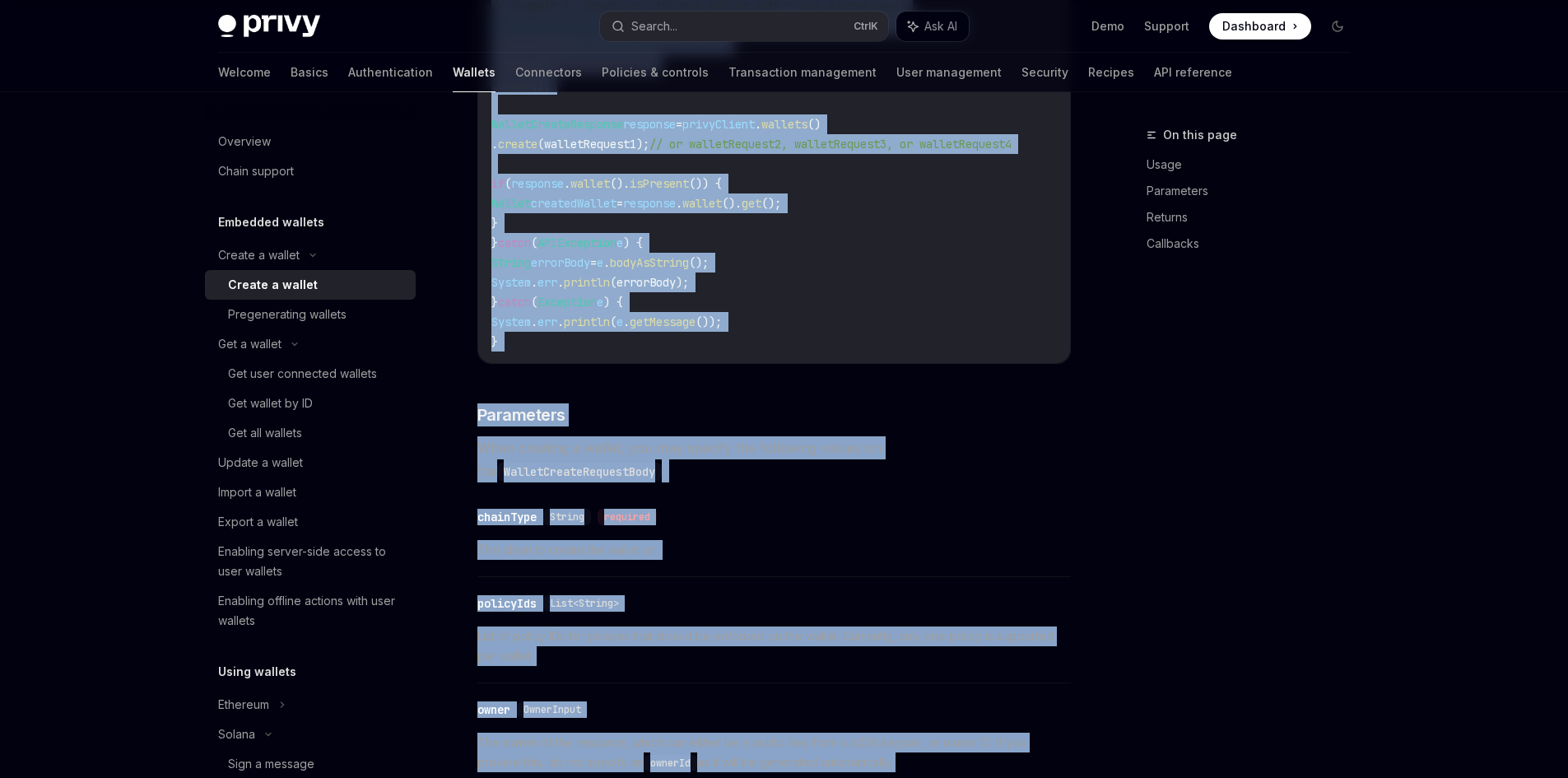
click at [115, 487] on div "Privy Docs home page Search... Ctrl K Ask AI Demo Support Dashboard Dashboard S…" at bounding box center [784, 572] width 1568 height 3120
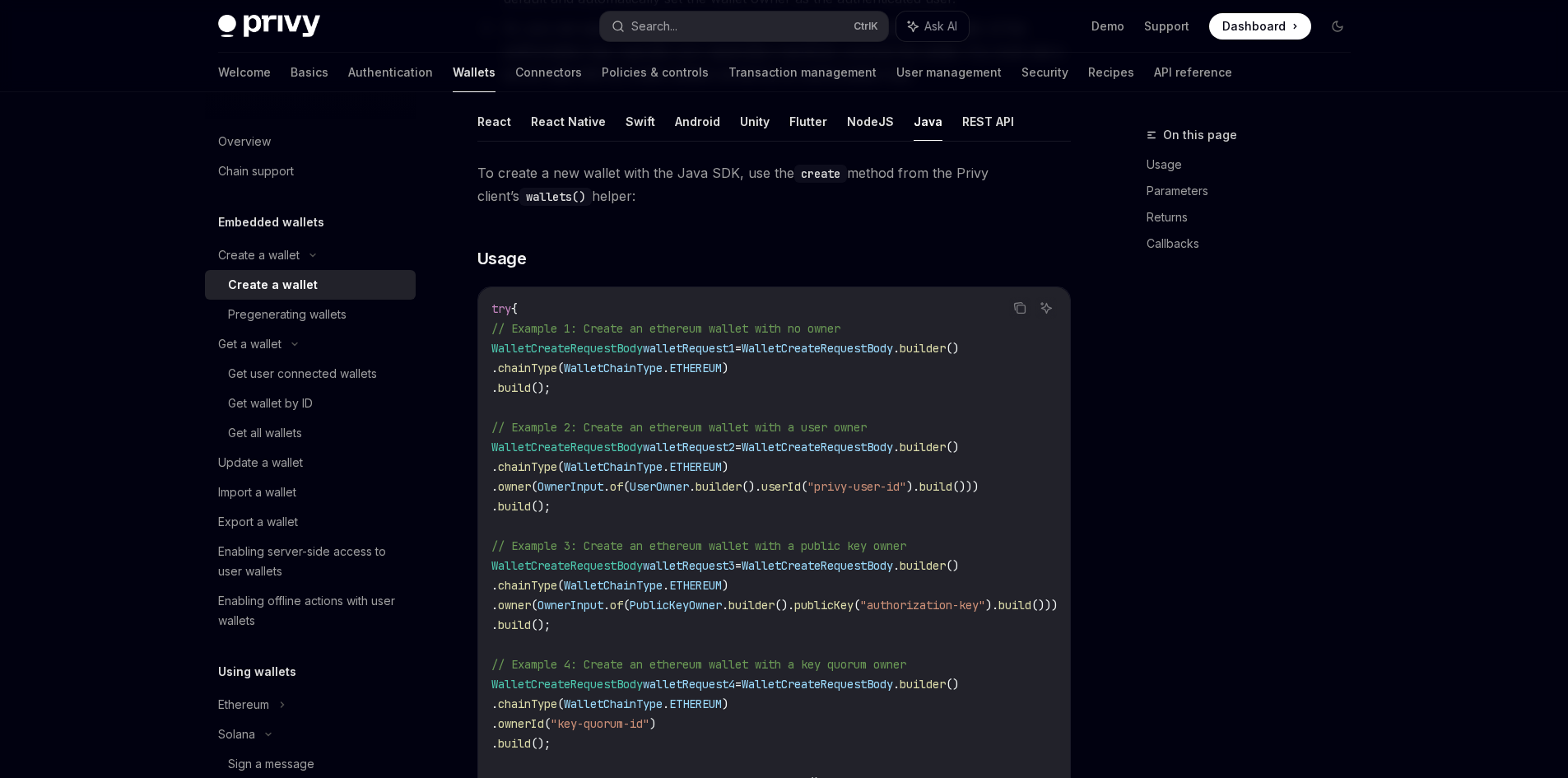
scroll to position [0, 0]
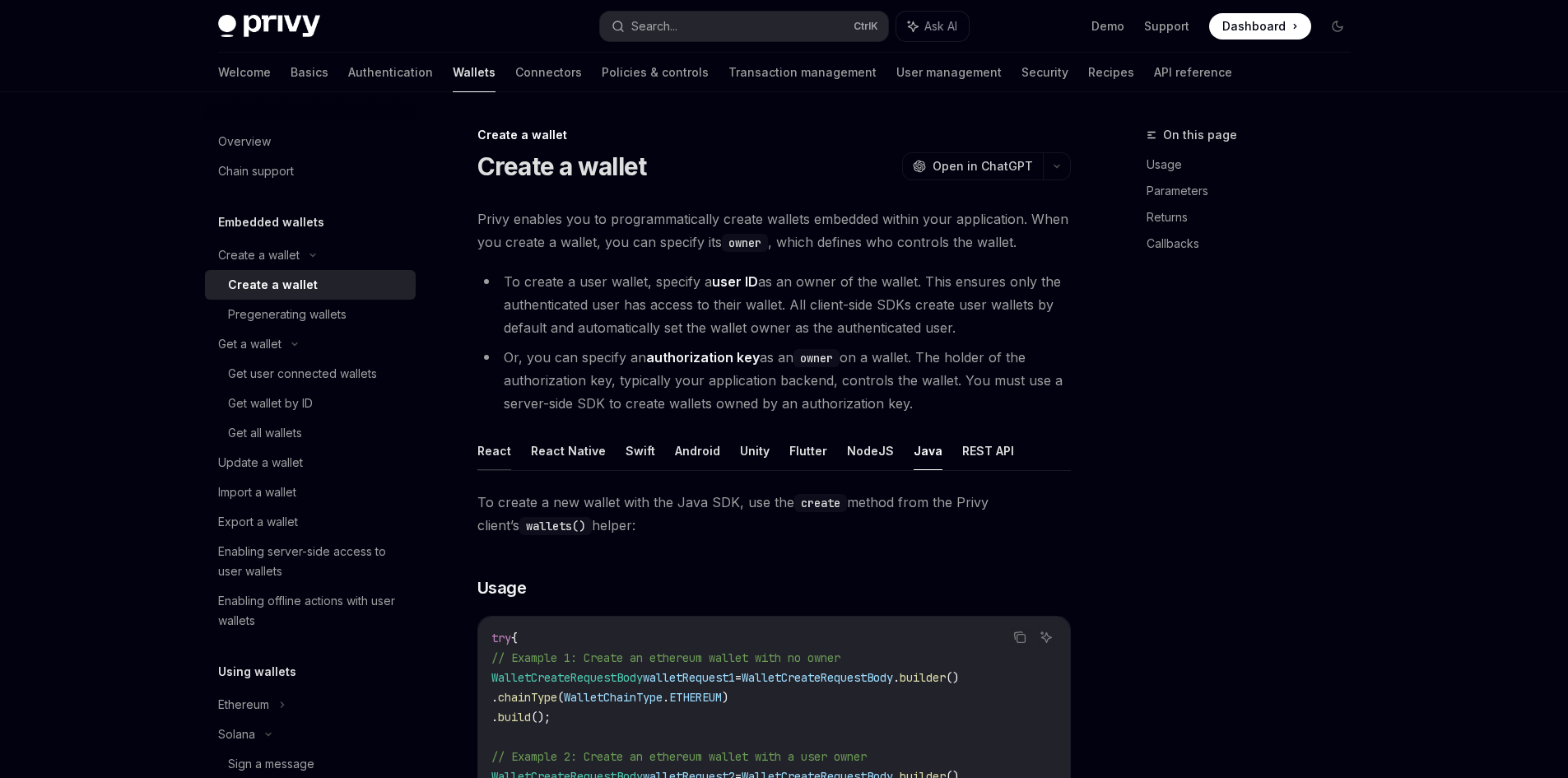
click at [482, 445] on button "React" at bounding box center [494, 451] width 34 height 39
type textarea "*"
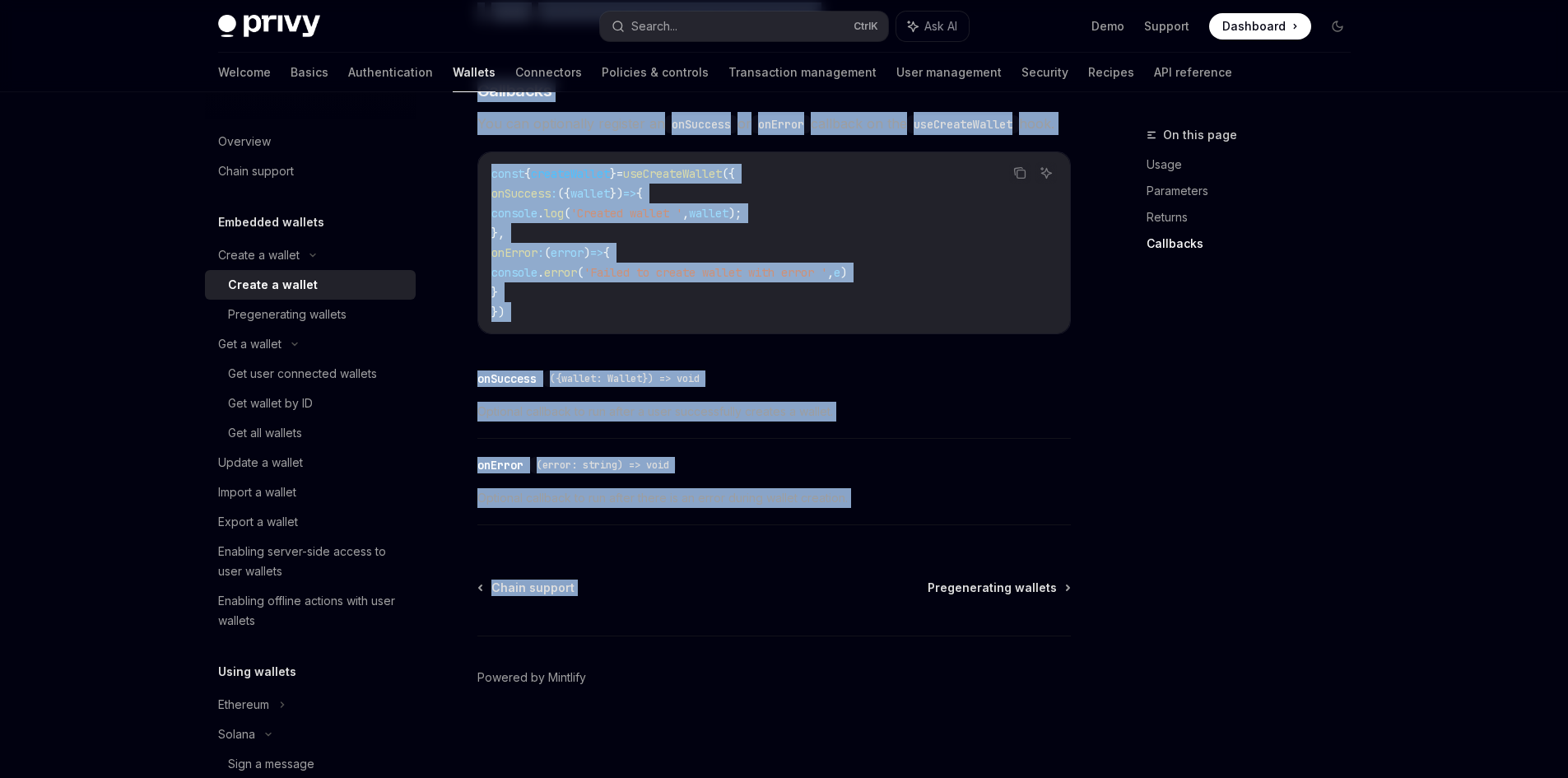
scroll to position [1191, 0]
drag, startPoint x: 476, startPoint y: 228, endPoint x: 942, endPoint y: 499, distance: 539.1
copy div "Lo ipsumd s ametco adip eli Seddo EIU, tem inc utlaboReetdo magnaa enim adm ven…"
